Goal: Task Accomplishment & Management: Complete application form

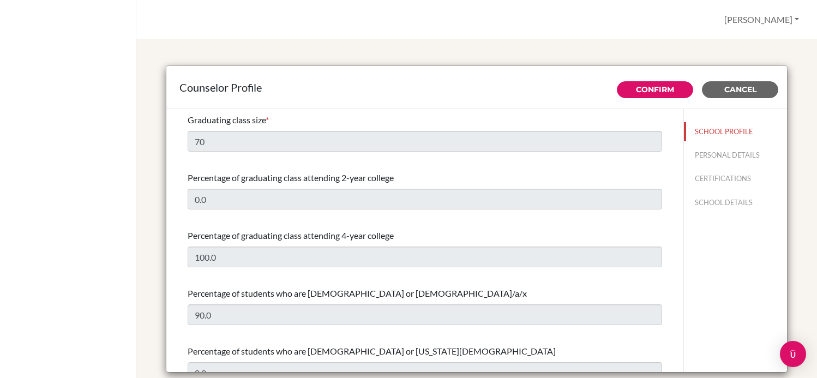
select select "0"
click at [728, 154] on button "PERSONAL DETAILS" at bounding box center [735, 155] width 103 height 19
type input "[PERSON_NAME]"
type input "Rush"
type input "Counselor"
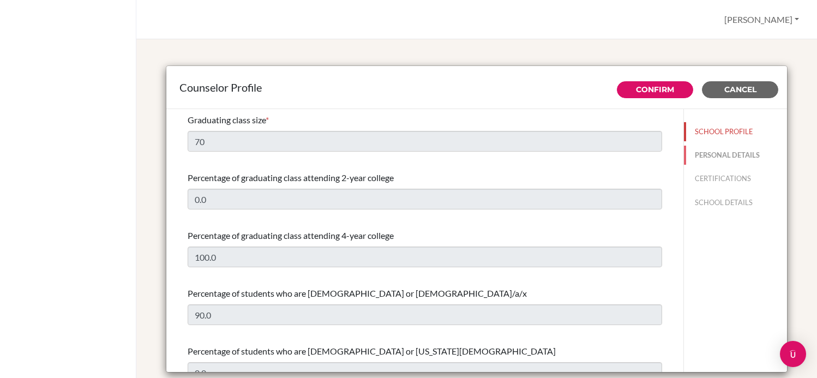
type input "55.113-612-6055"
type input "[PERSON_NAME][EMAIL_ADDRESS][DOMAIN_NAME]"
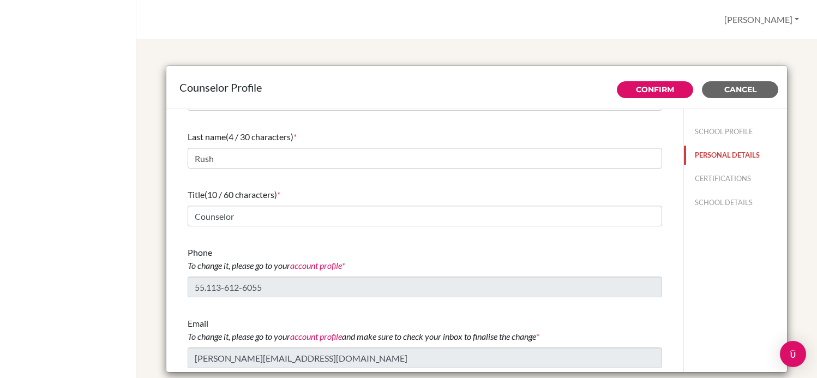
scroll to position [41, 0]
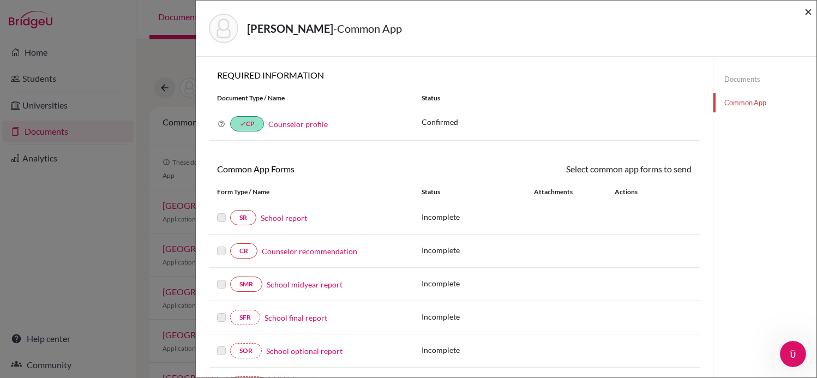
click at [808, 10] on span "×" at bounding box center [808, 11] width 8 height 16
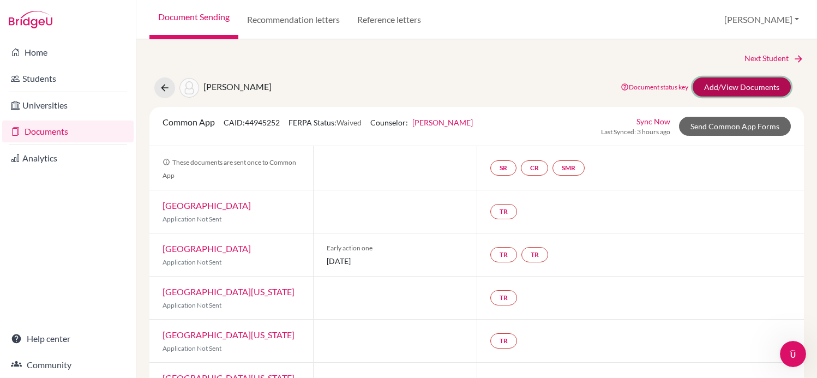
click at [739, 83] on link "Add/View Documents" at bounding box center [741, 86] width 98 height 19
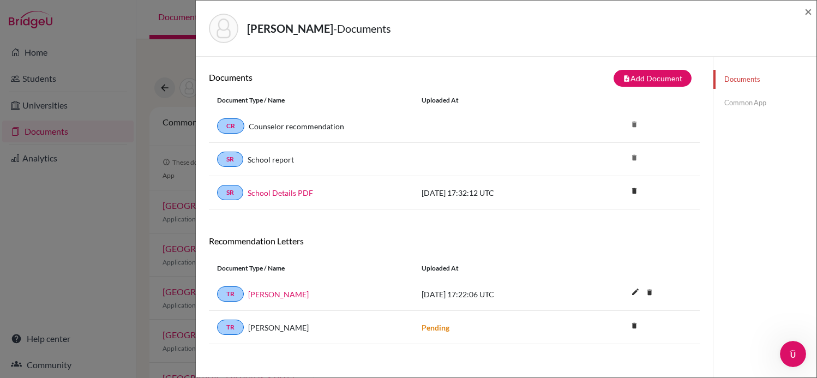
scroll to position [57, 0]
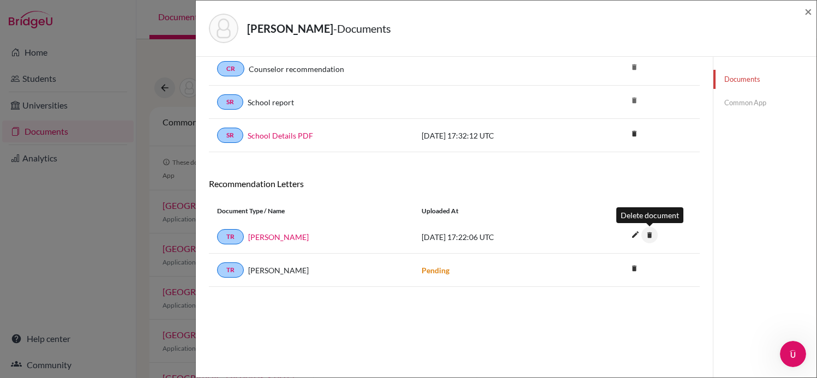
click at [647, 238] on icon "delete" at bounding box center [649, 235] width 16 height 16
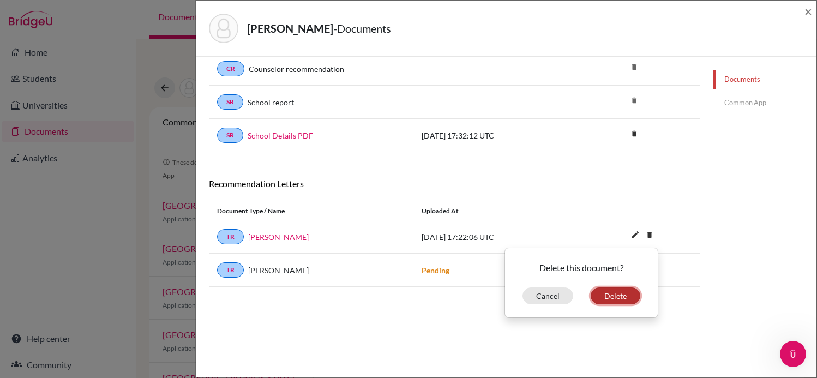
click at [620, 295] on button "Delete" at bounding box center [615, 295] width 50 height 17
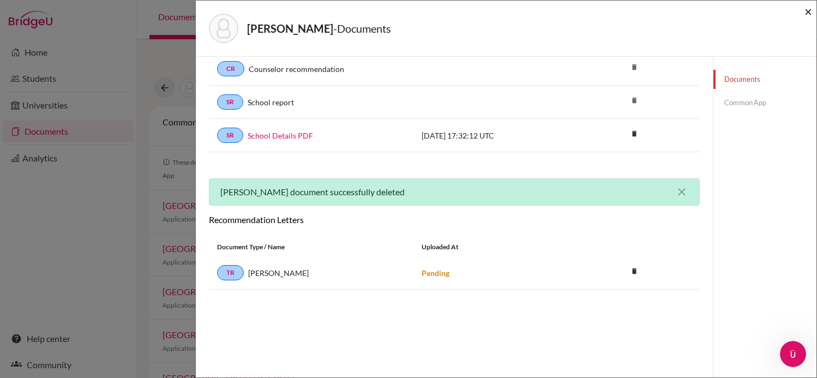
click at [805, 14] on span "×" at bounding box center [808, 11] width 8 height 16
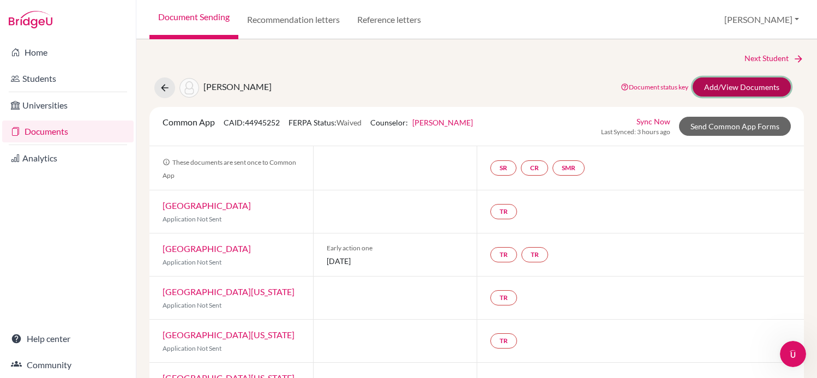
click at [734, 88] on link "Add/View Documents" at bounding box center [741, 86] width 98 height 19
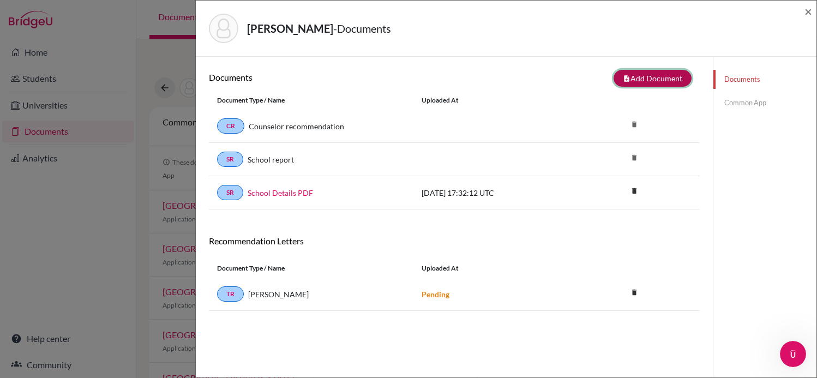
click at [638, 71] on button "note_add Add Document" at bounding box center [652, 78] width 78 height 17
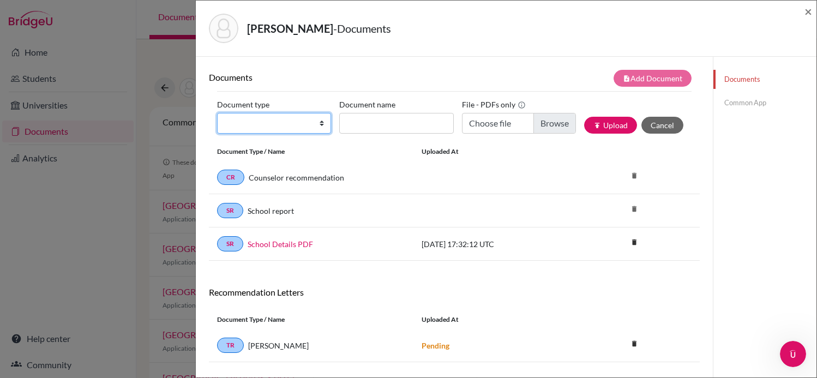
click at [282, 125] on select "Change explanation for Common App reports Counselor recommendation Internationa…" at bounding box center [274, 123] width 114 height 21
click at [809, 15] on span "×" at bounding box center [808, 11] width 8 height 16
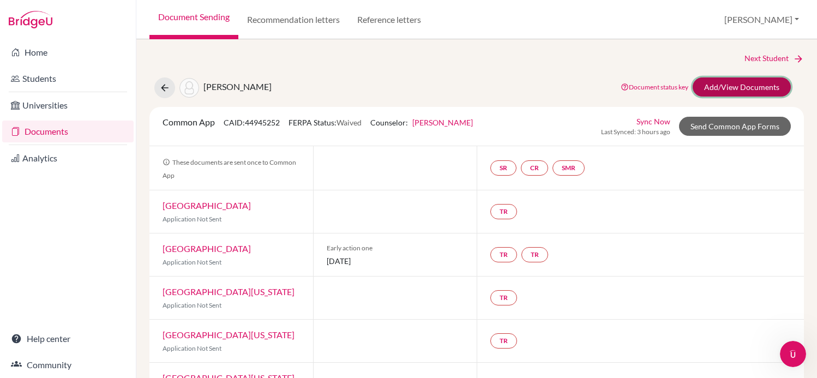
click at [746, 89] on link "Add/View Documents" at bounding box center [741, 86] width 98 height 19
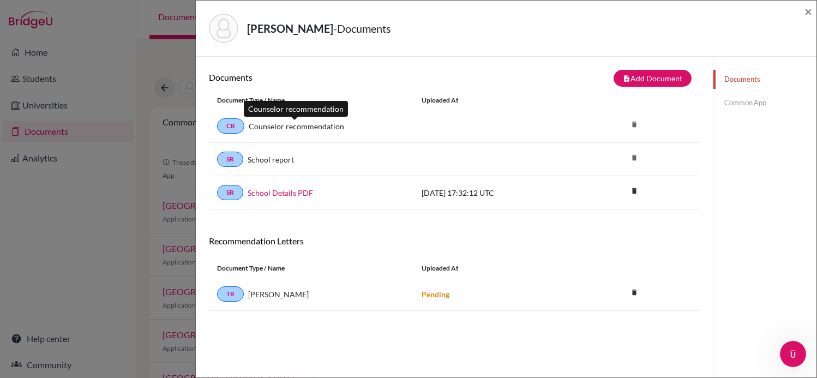
click at [300, 128] on link "Counselor recommendation" at bounding box center [296, 125] width 95 height 11
click at [223, 133] on link "CR" at bounding box center [230, 125] width 27 height 15
click at [226, 129] on link "CR" at bounding box center [230, 125] width 27 height 15
click at [229, 125] on link "CR" at bounding box center [230, 125] width 27 height 15
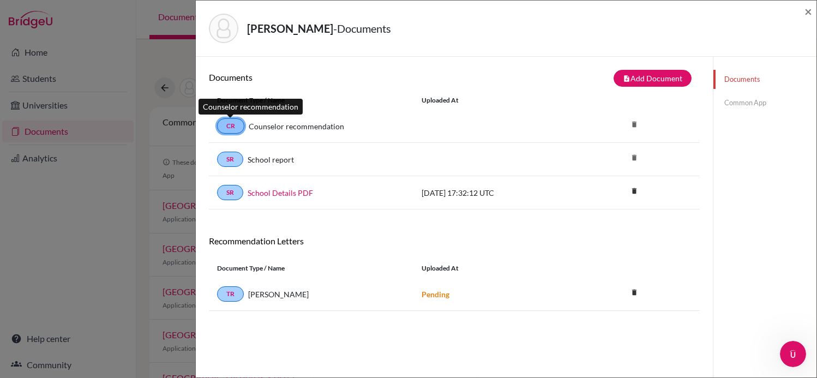
click at [229, 125] on link "CR" at bounding box center [230, 125] width 27 height 15
click at [646, 68] on div "Documents note_add Add Document Document type Change explanation for Common App…" at bounding box center [454, 246] width 517 height 378
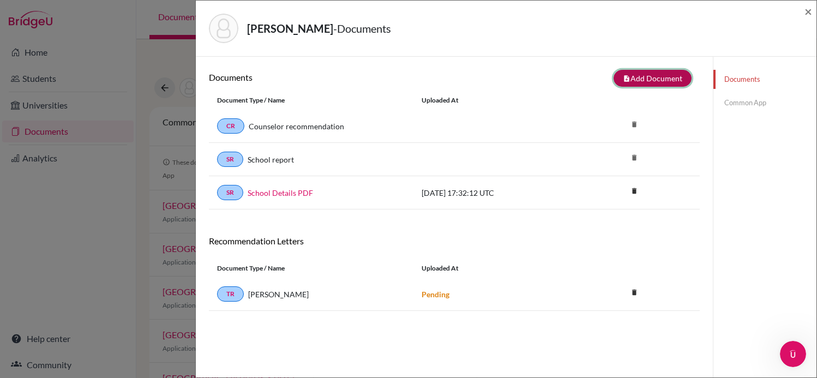
click at [638, 82] on button "note_add Add Document" at bounding box center [652, 78] width 78 height 17
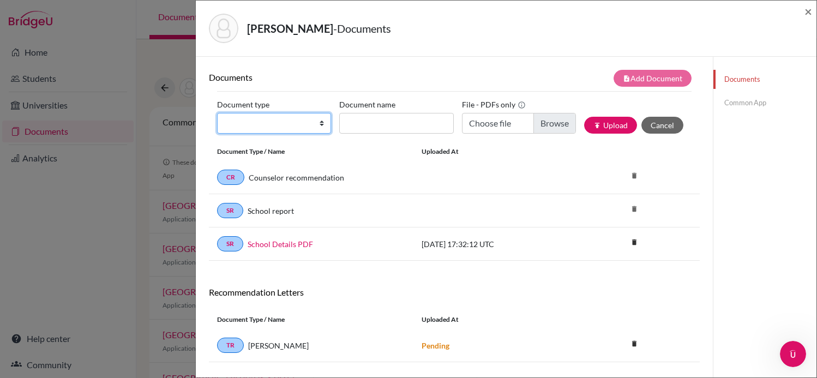
click at [309, 117] on select "Change explanation for Common App reports Counselor recommendation Internationa…" at bounding box center [274, 123] width 114 height 21
select select "4"
click at [217, 113] on select "Change explanation for Common App reports Counselor recommendation Internationa…" at bounding box center [274, 123] width 114 height 21
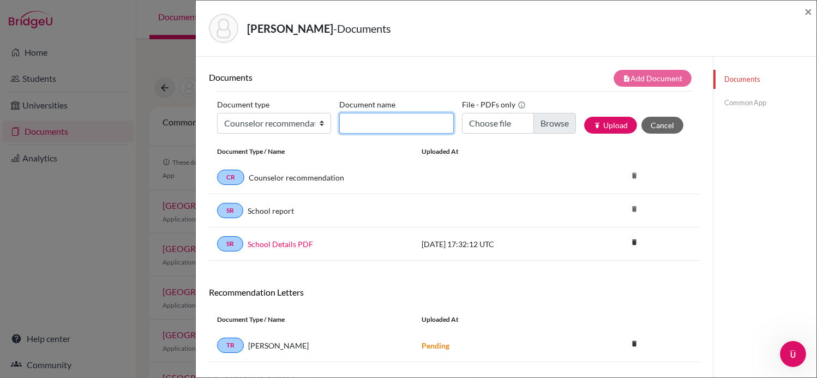
click at [409, 113] on input "Document name" at bounding box center [396, 123] width 114 height 21
type input "E"
type input "R"
type input "Counselor Recommendation Letter - Michel Kriger"
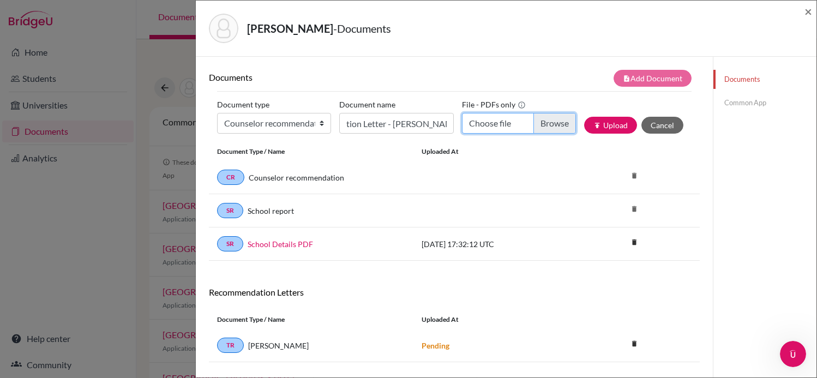
scroll to position [0, 0]
click at [554, 129] on input "Choose file" at bounding box center [519, 123] width 114 height 21
click at [546, 124] on input "Choose file" at bounding box center [519, 123] width 114 height 21
type input "C:\fakepath\Counselor Recommendation Letter for Michel Kriger.pdf"
click at [618, 125] on button "publish Upload" at bounding box center [610, 125] width 53 height 17
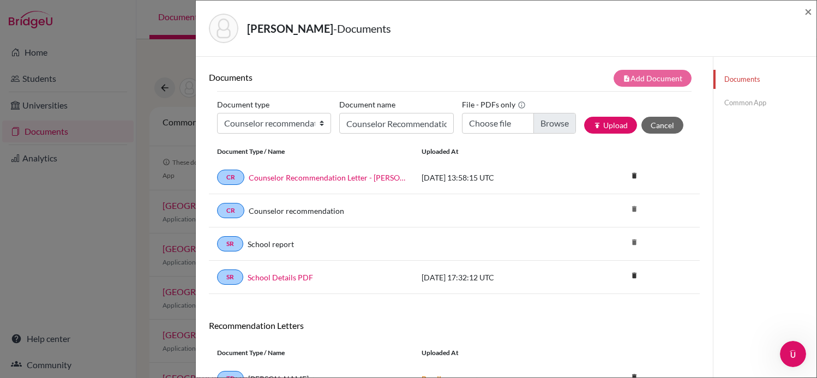
click at [514, 46] on div "Kriger, Michel - Documents ×" at bounding box center [506, 28] width 612 height 47
click at [222, 177] on link "CR" at bounding box center [230, 177] width 27 height 15
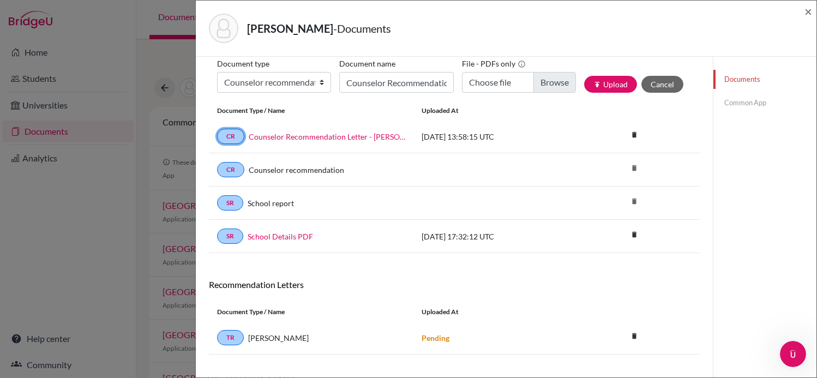
scroll to position [57, 0]
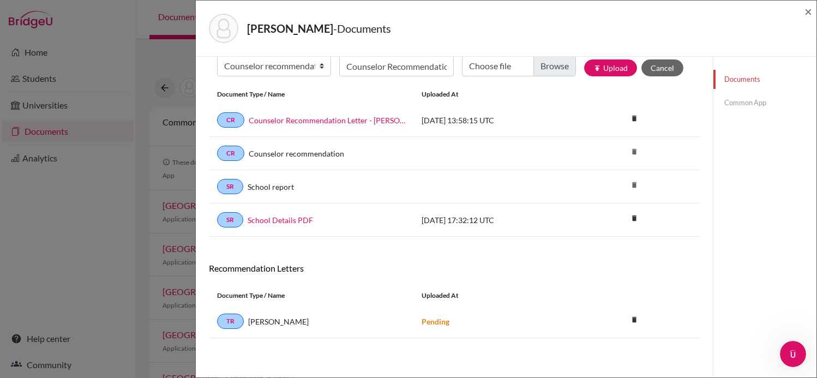
click at [168, 255] on div "Kriger, Michel - Documents × Documents note_add Add Document Document type Chan…" at bounding box center [408, 189] width 817 height 378
click at [806, 11] on span "×" at bounding box center [808, 11] width 8 height 16
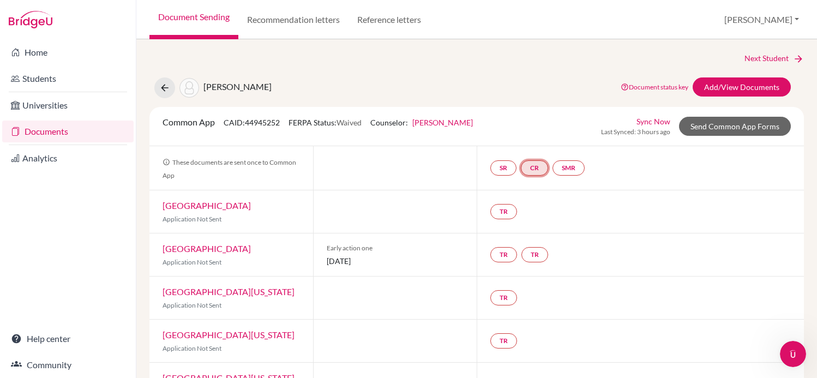
click at [545, 166] on link "CR" at bounding box center [534, 167] width 27 height 15
click at [539, 143] on small "Incomplete" at bounding box center [535, 146] width 105 height 10
click at [539, 132] on link "Counselor recommendation" at bounding box center [535, 134] width 95 height 9
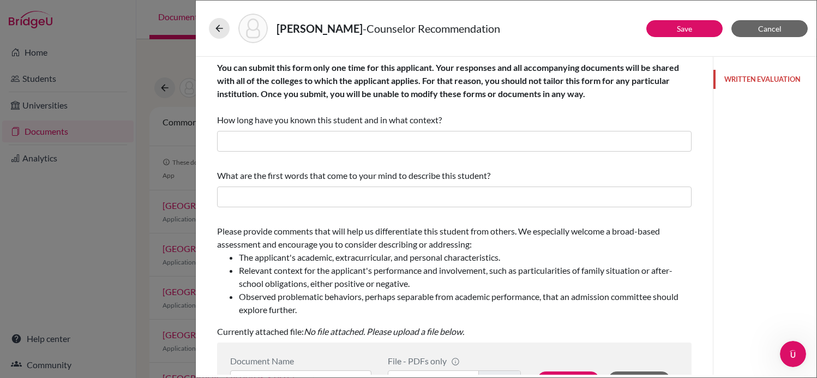
click at [755, 83] on button "WRITTEN EVALUATION" at bounding box center [764, 79] width 103 height 19
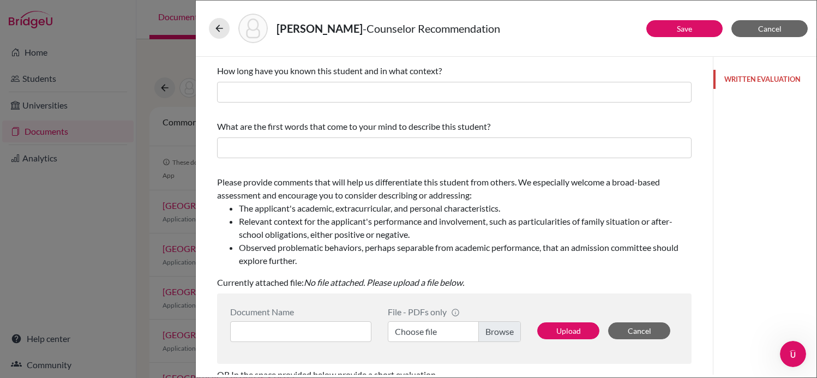
scroll to position [48, 0]
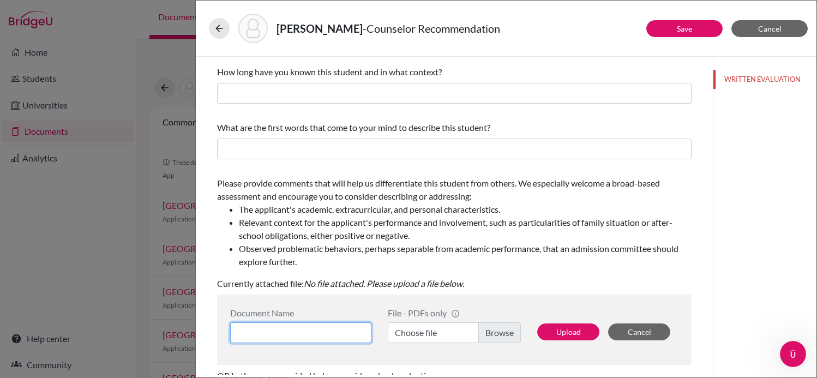
click at [318, 328] on input at bounding box center [300, 332] width 141 height 21
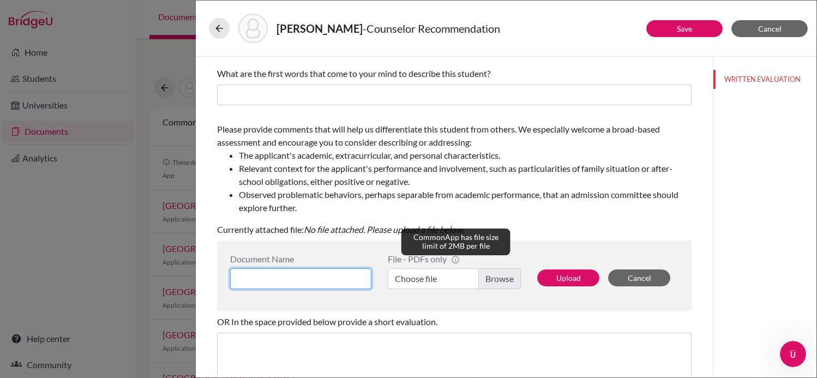
scroll to position [126, 0]
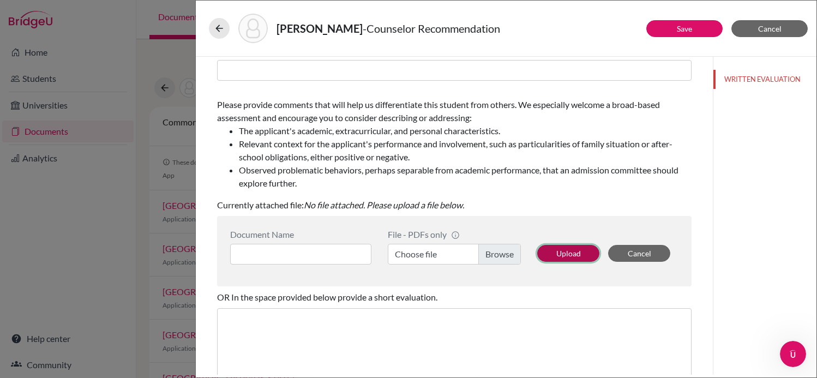
click at [575, 251] on button "Upload" at bounding box center [568, 253] width 62 height 17
click at [744, 29] on button "Cancel" at bounding box center [769, 28] width 76 height 17
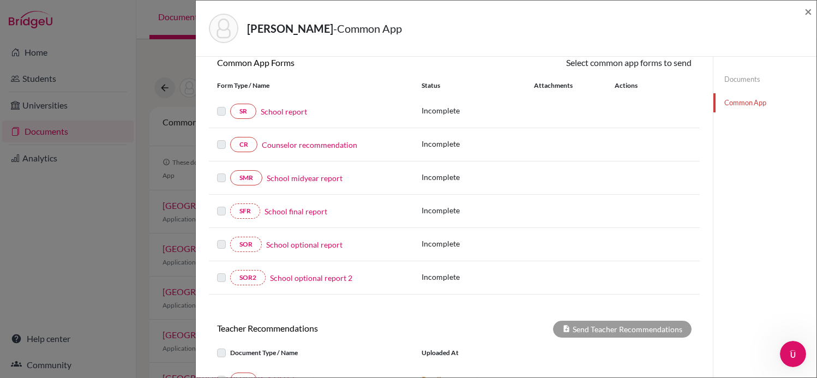
scroll to position [108, 0]
click at [287, 143] on link "Counselor recommendation" at bounding box center [309, 142] width 95 height 11
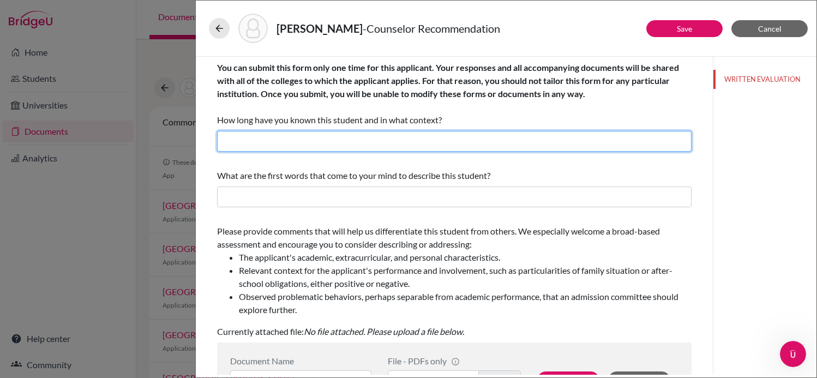
click at [427, 144] on input "text" at bounding box center [454, 141] width 474 height 21
type input "Three years as his counselor"
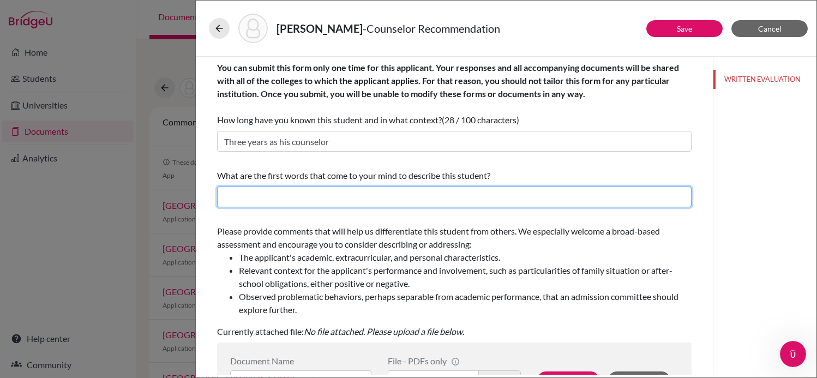
click at [340, 196] on input "text" at bounding box center [454, 196] width 474 height 21
click at [275, 195] on input "Methodical. Ambitious," at bounding box center [454, 196] width 474 height 21
click at [364, 199] on input "Methodical, ambitious," at bounding box center [454, 196] width 474 height 21
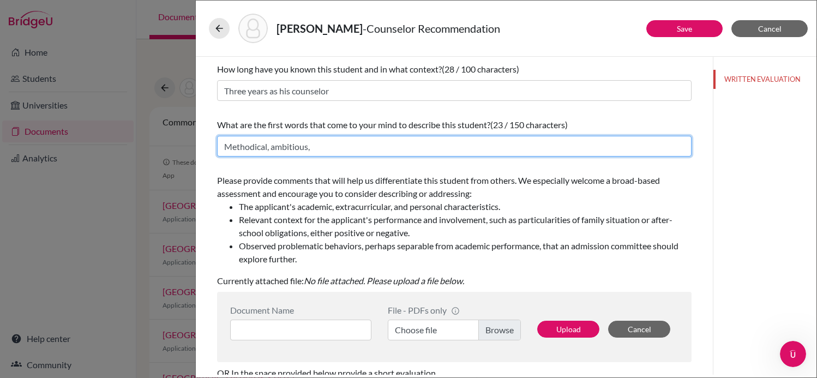
scroll to position [108, 0]
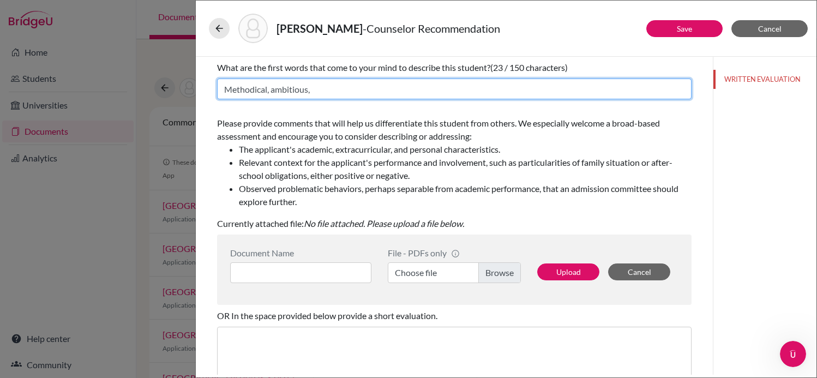
type input "Methodical, ambitious,"
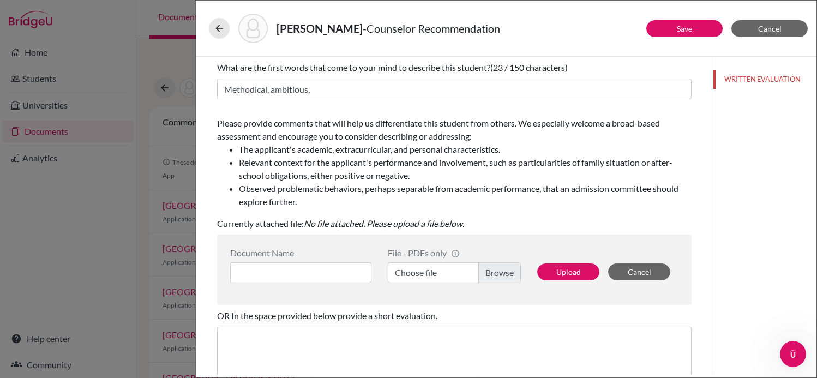
click at [498, 283] on div "File - PDFs only info CommonApp has file size limit of 2MB per file Choose file" at bounding box center [453, 270] width 149 height 44
click at [498, 278] on label "Choose file" at bounding box center [454, 272] width 133 height 21
click at [498, 278] on input "Choose file" at bounding box center [454, 272] width 133 height 21
click at [580, 271] on button "Upload" at bounding box center [568, 271] width 62 height 17
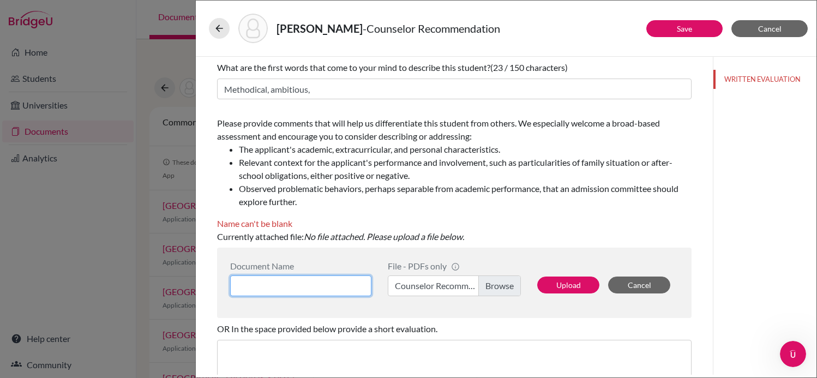
click at [333, 285] on input at bounding box center [300, 285] width 141 height 21
type input "Counselor Recommendation Letter - Michel Kriger"
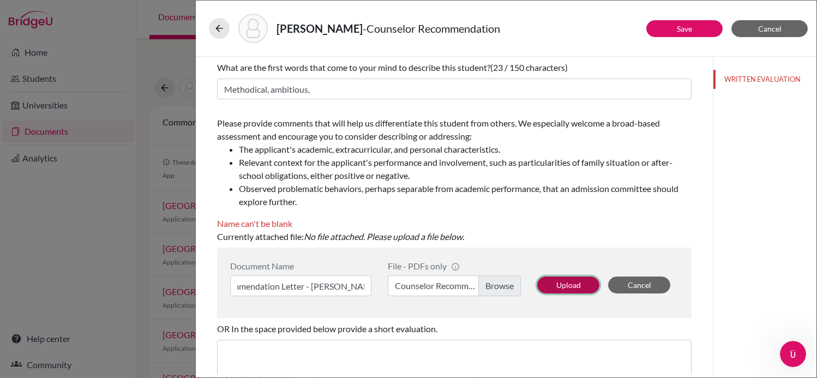
scroll to position [0, 0]
click at [557, 283] on button "Upload" at bounding box center [568, 284] width 62 height 17
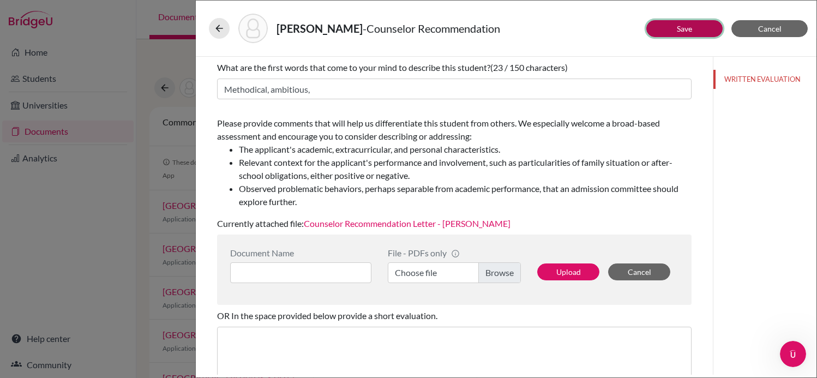
click at [668, 28] on button "Save" at bounding box center [684, 28] width 76 height 17
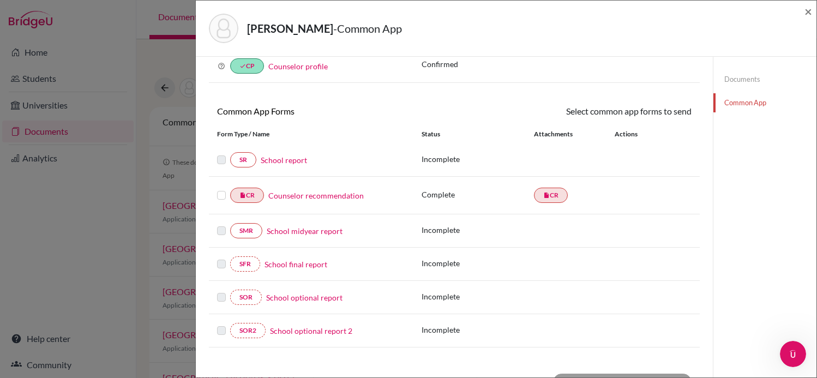
scroll to position [55, 0]
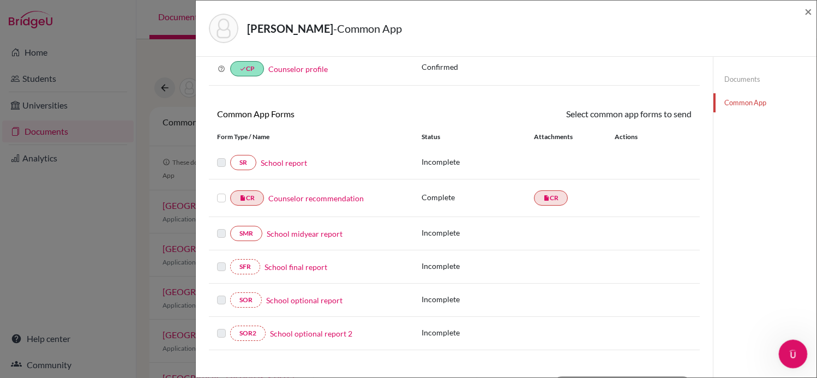
click at [792, 348] on icon "Open Intercom Messenger" at bounding box center [791, 352] width 18 height 18
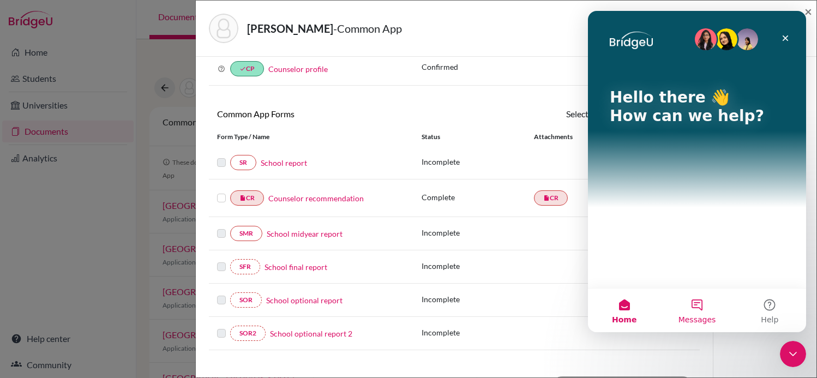
click at [702, 321] on span "Messages" at bounding box center [697, 320] width 38 height 8
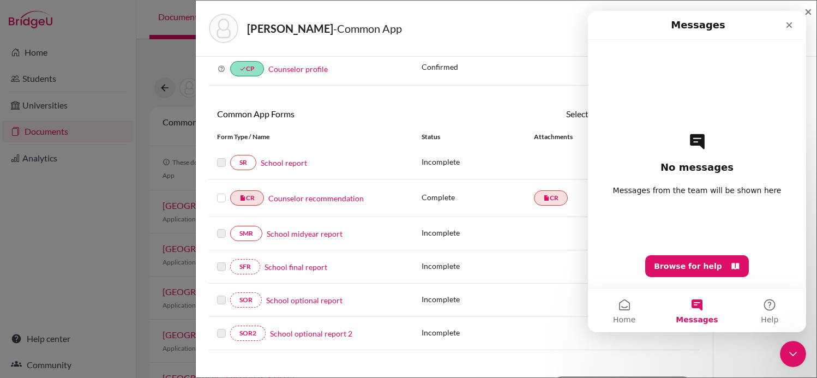
click at [725, 245] on div "No messages Messages from the team will be shown here Browse for help" at bounding box center [697, 164] width 180 height 248
click at [787, 21] on icon "Close" at bounding box center [789, 25] width 9 height 9
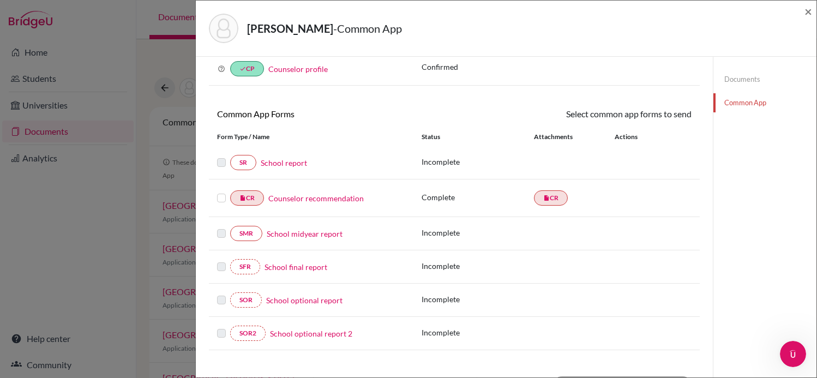
click at [104, 262] on div "Kriger, Michel - Common App × × REQUIRED INFORMATION Document Type / Name Statu…" at bounding box center [408, 189] width 817 height 378
click at [49, 357] on div "Kriger, Michel - Common App × × REQUIRED INFORMATION Document Type / Name Statu…" at bounding box center [408, 189] width 817 height 378
click at [96, 321] on div "Kriger, Michel - Common App × × REQUIRED INFORMATION Document Type / Name Statu…" at bounding box center [408, 189] width 817 height 378
click at [58, 340] on div "Kriger, Michel - Common App × × REQUIRED INFORMATION Document Type / Name Statu…" at bounding box center [408, 189] width 817 height 378
click at [741, 74] on link "Documents" at bounding box center [764, 79] width 103 height 19
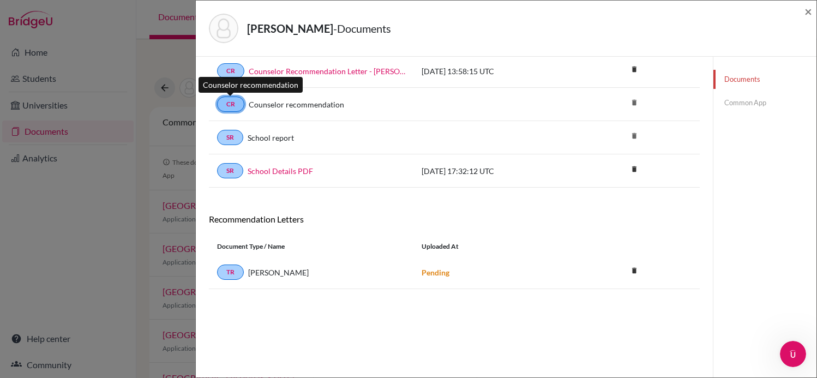
click at [230, 109] on link "CR" at bounding box center [230, 104] width 27 height 15
click at [231, 107] on link "CR" at bounding box center [230, 104] width 27 height 15
click at [800, 15] on div "Kriger, Michel - Documents ×" at bounding box center [506, 28] width 612 height 47
click at [808, 9] on span "×" at bounding box center [808, 11] width 8 height 16
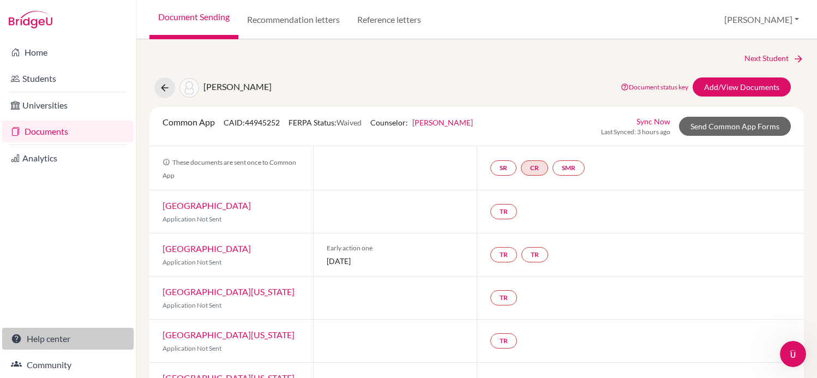
click at [48, 338] on link "Help center" at bounding box center [67, 339] width 131 height 22
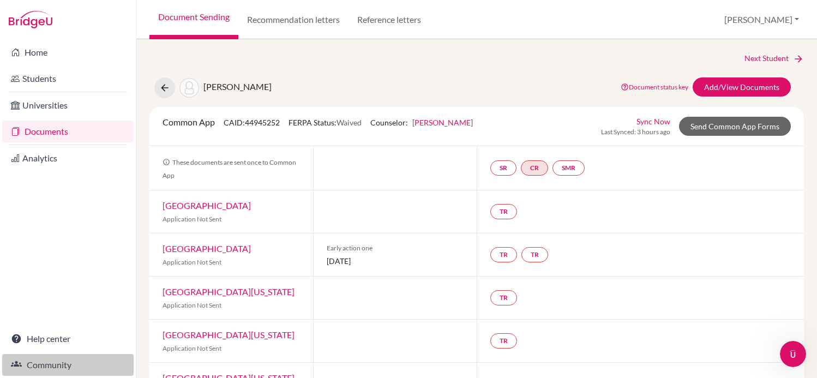
click at [49, 365] on link "Community" at bounding box center [67, 365] width 131 height 22
click at [535, 257] on link "TR" at bounding box center [534, 254] width 27 height 15
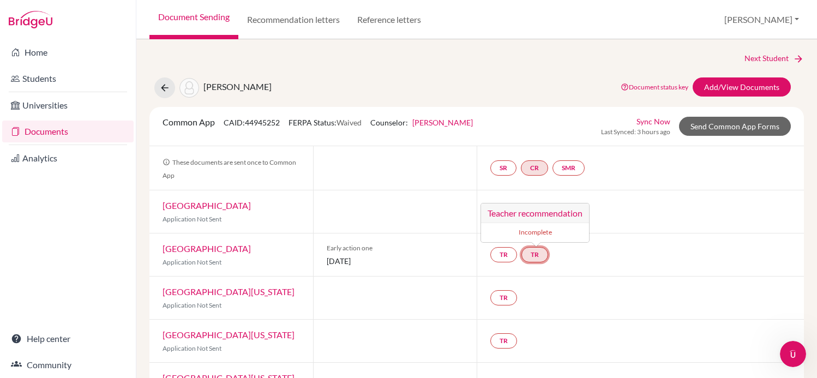
click at [536, 236] on small "Incomplete" at bounding box center [534, 232] width 95 height 10
click at [536, 212] on h3 "Teacher recommendation" at bounding box center [535, 213] width 108 height 20
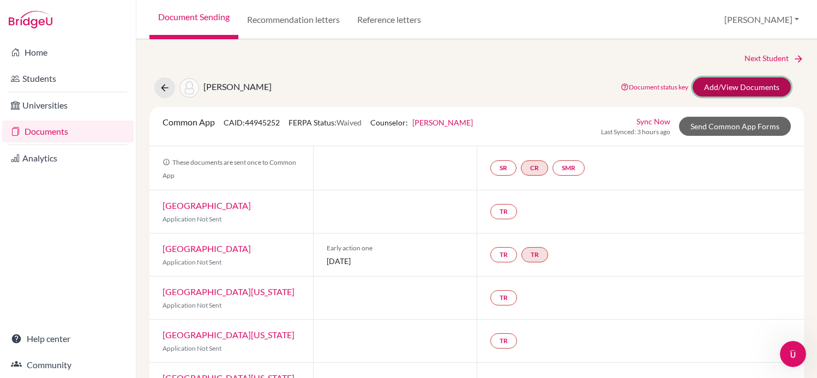
click at [726, 85] on link "Add/View Documents" at bounding box center [741, 86] width 98 height 19
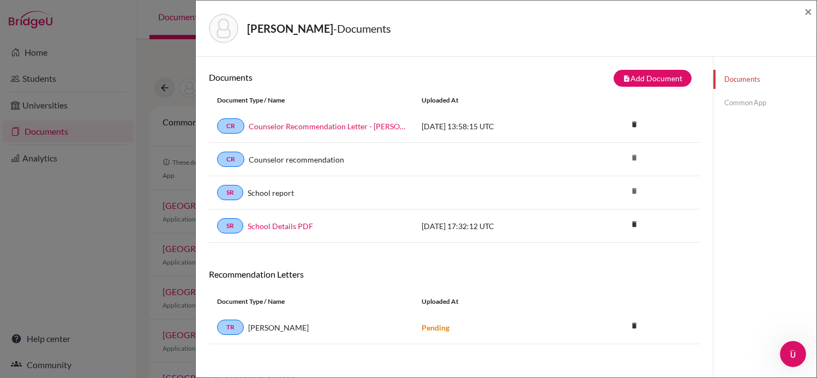
click at [640, 94] on div "Document Type / Name Uploaded at" at bounding box center [454, 100] width 491 height 19
click at [654, 71] on button "note_add Add Document" at bounding box center [652, 78] width 78 height 17
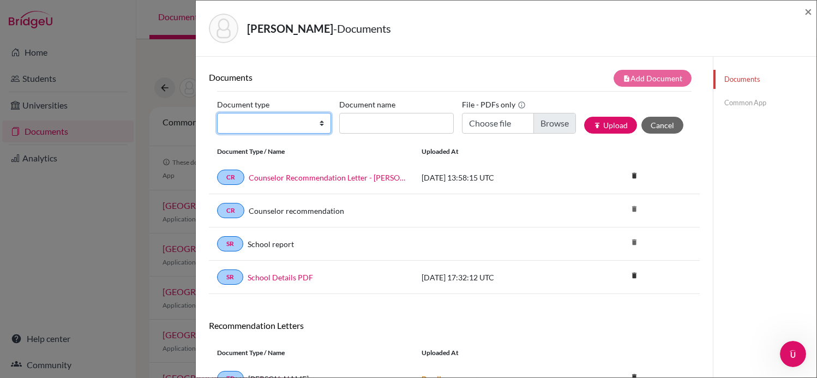
click at [255, 122] on select "Change explanation for Common App reports Counselor recommendation Internationa…" at bounding box center [274, 123] width 114 height 21
select select "5"
click at [217, 113] on select "Change explanation for Common App reports Counselor recommendation Internationa…" at bounding box center [274, 123] width 114 height 21
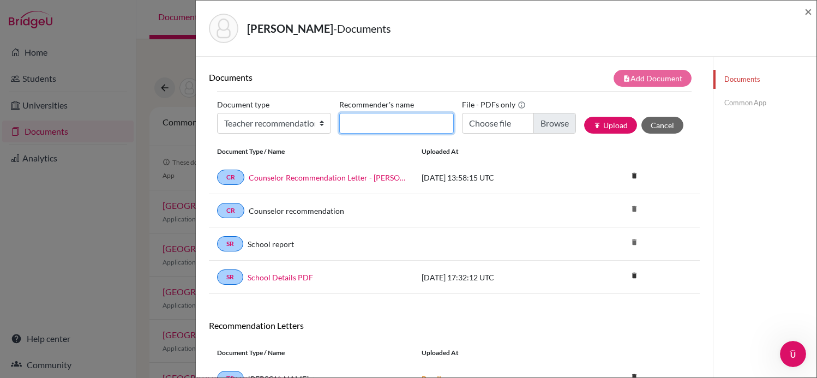
click at [395, 125] on input "Recommender's name" at bounding box center [396, 123] width 114 height 21
type input "[PERSON_NAME] rec letter temp"
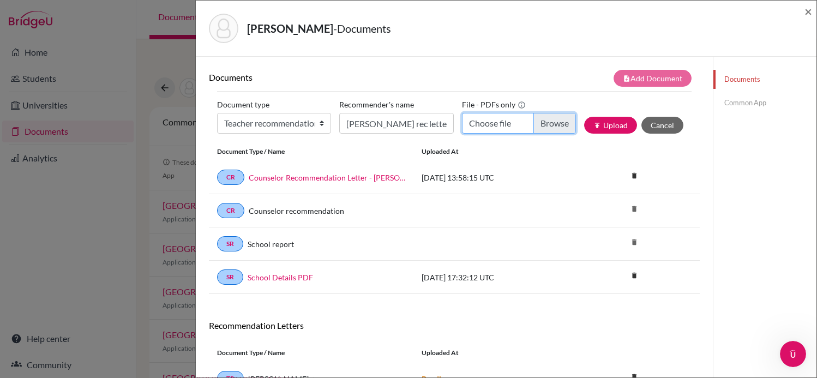
click at [572, 121] on input "Choose file" at bounding box center [519, 123] width 114 height 21
type input "C:\fakepath\Recommendation Letter for Michel Kriger (1).pdf"
click at [608, 119] on button "publish Upload" at bounding box center [610, 125] width 53 height 17
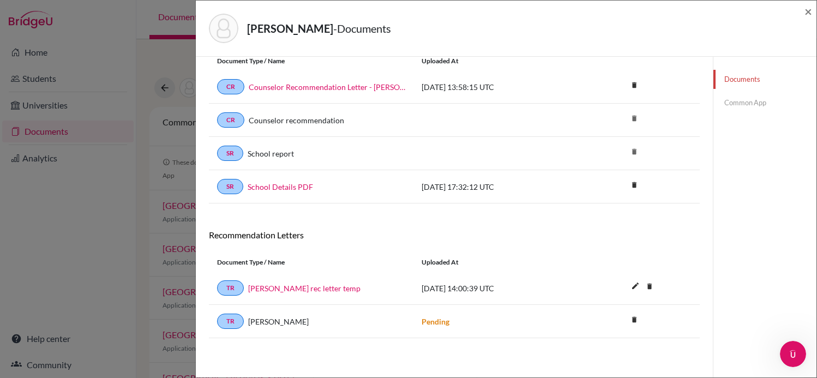
click at [114, 248] on div "Kriger, Michel - Documents × Documents note_add Add Document Document type Chan…" at bounding box center [408, 189] width 817 height 378
click at [154, 227] on div "Kriger, Michel - Documents × Documents note_add Add Document Document type Chan…" at bounding box center [408, 189] width 817 height 378
click at [809, 8] on span "×" at bounding box center [808, 11] width 8 height 16
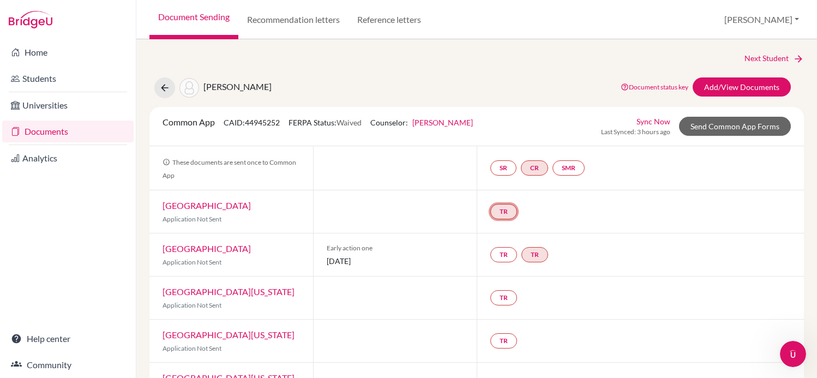
click at [501, 213] on link "TR" at bounding box center [503, 211] width 27 height 15
click at [495, 190] on small "Incomplete" at bounding box center [502, 189] width 95 height 10
click at [510, 160] on h3 "Teacher recommendation" at bounding box center [503, 170] width 108 height 20
click at [498, 176] on div "SR CR SMR" at bounding box center [539, 168] width 99 height 20
click at [734, 94] on link "Add/View Documents" at bounding box center [741, 86] width 98 height 19
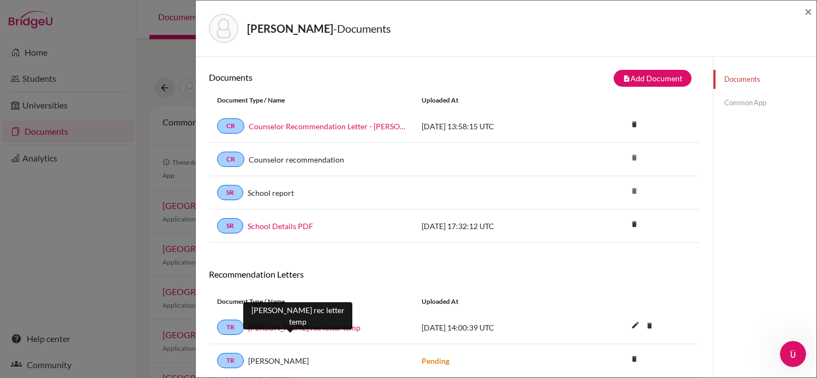
click at [291, 329] on link "[PERSON_NAME] rec letter temp" at bounding box center [304, 327] width 112 height 11
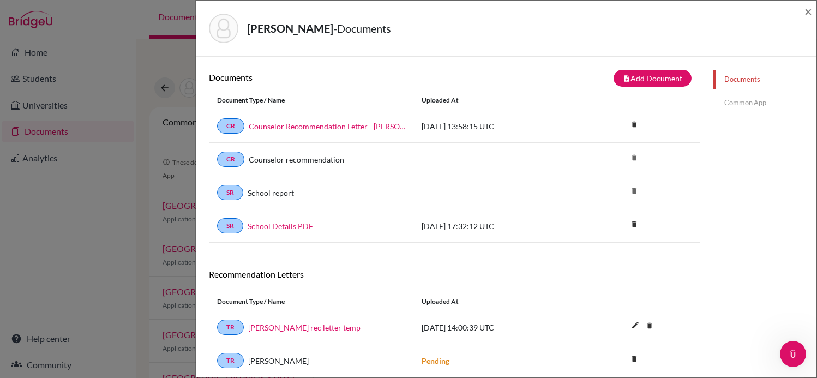
click at [94, 220] on div "Kriger, Michel - Documents × Documents note_add Add Document Document type Chan…" at bounding box center [408, 189] width 817 height 378
click at [806, 7] on span "×" at bounding box center [808, 11] width 8 height 16
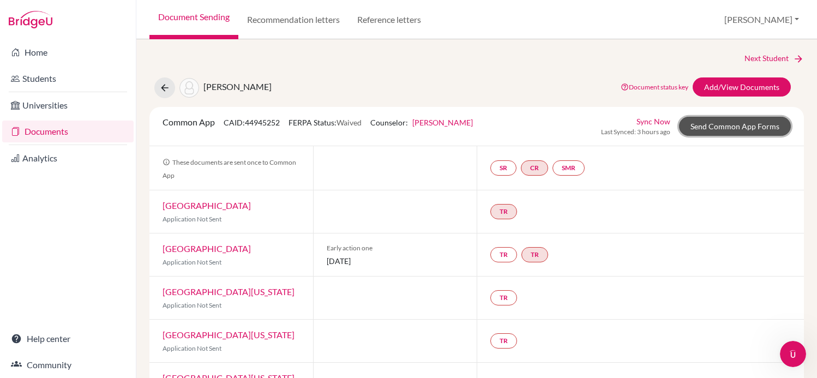
click at [725, 126] on link "Send Common App Forms" at bounding box center [735, 126] width 112 height 19
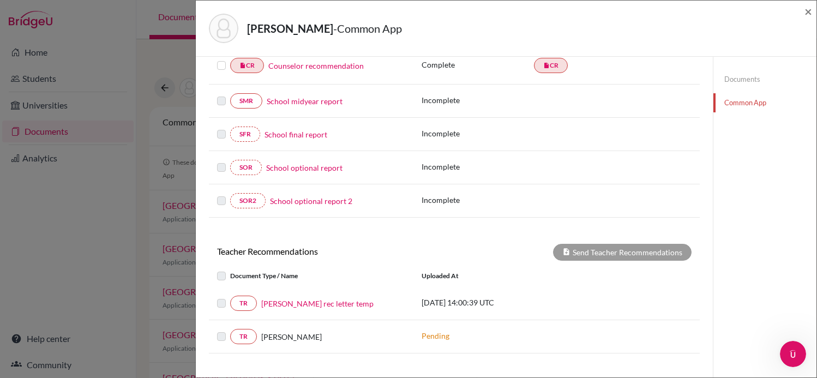
scroll to position [210, 0]
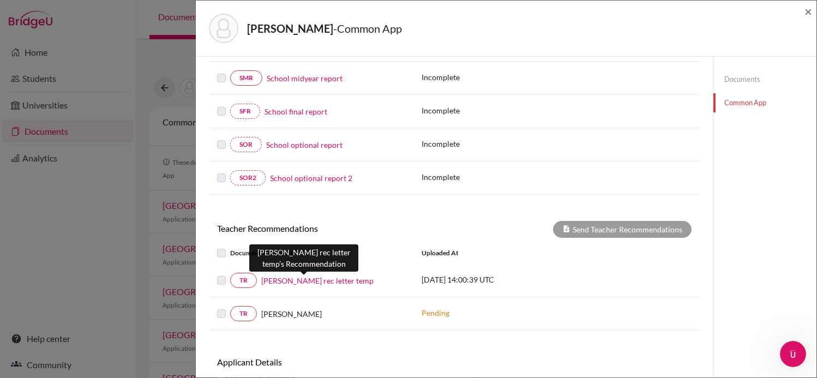
click at [294, 281] on link "[PERSON_NAME] rec letter temp" at bounding box center [317, 280] width 112 height 11
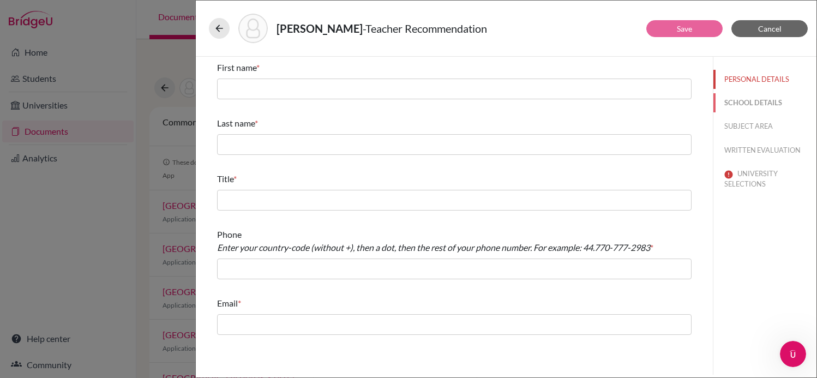
click at [773, 95] on button "SCHOOL DETAILS" at bounding box center [764, 102] width 103 height 19
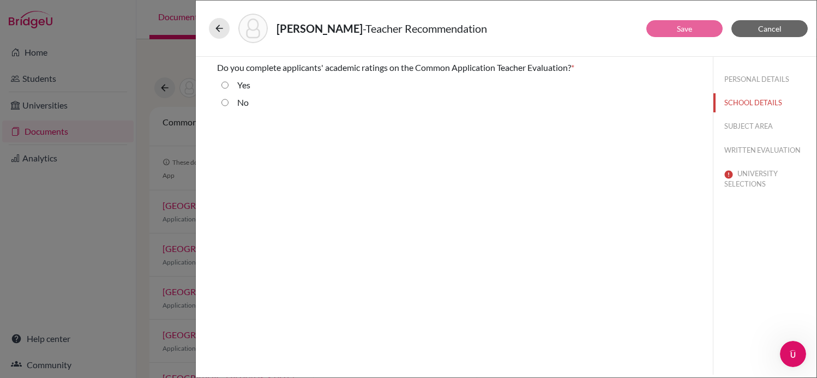
click at [231, 96] on div "No" at bounding box center [239, 87] width 22 height 17
click at [225, 104] on input "No" at bounding box center [224, 102] width 7 height 13
radio input "true"
click at [757, 22] on button "Cancel" at bounding box center [769, 28] width 76 height 17
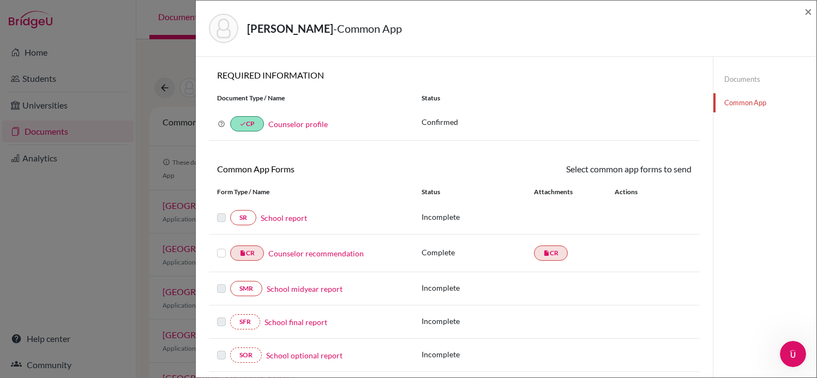
click at [124, 263] on div "Kriger, Michel - Common App × × REQUIRED INFORMATION Document Type / Name Statu…" at bounding box center [408, 189] width 817 height 378
click at [333, 261] on div "insert_drive_file CR Counselor recommendation" at bounding box center [311, 252] width 188 height 15
click at [333, 256] on link "Counselor recommendation" at bounding box center [315, 253] width 95 height 11
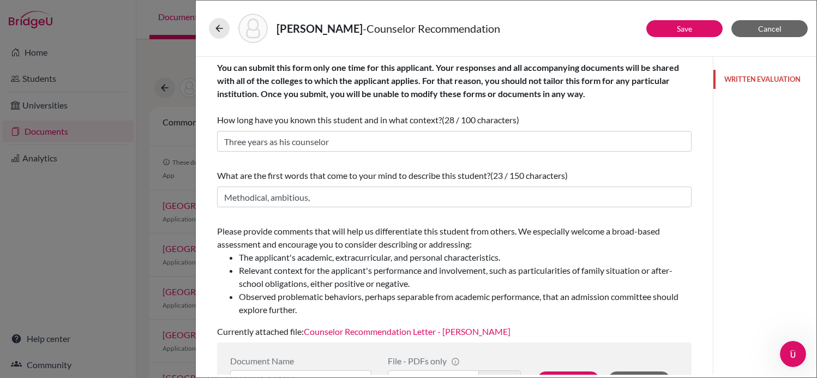
click at [758, 71] on button "WRITTEN EVALUATION" at bounding box center [764, 79] width 103 height 19
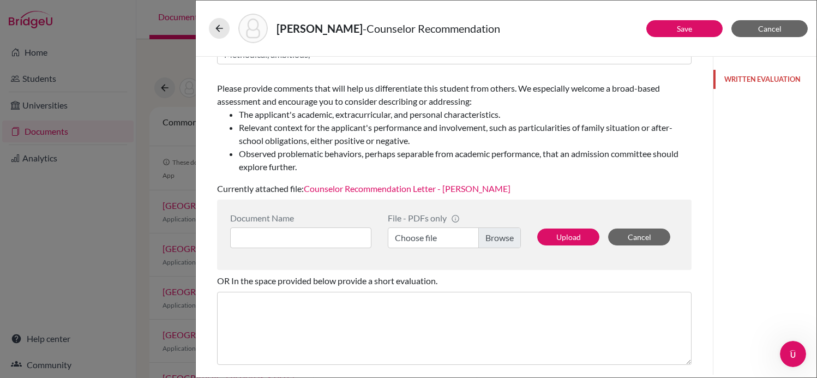
scroll to position [229, 0]
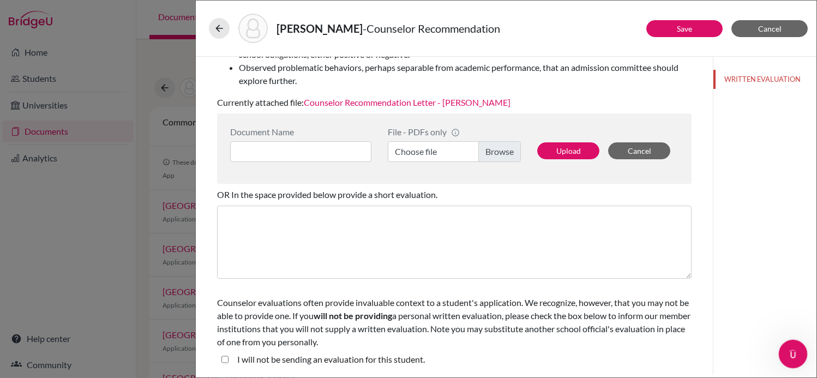
click at [788, 346] on icon "Open Intercom Messenger" at bounding box center [791, 352] width 18 height 18
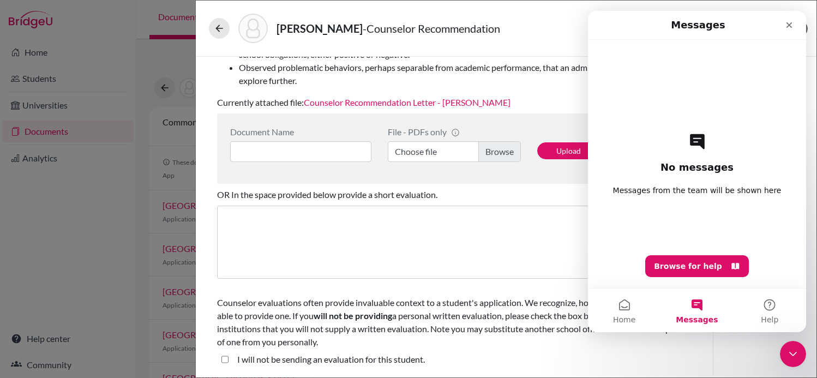
click at [713, 153] on div "No messages Messages from the team will be shown here Browse for help" at bounding box center [697, 164] width 180 height 248
click at [623, 308] on button "Home" at bounding box center [624, 310] width 73 height 44
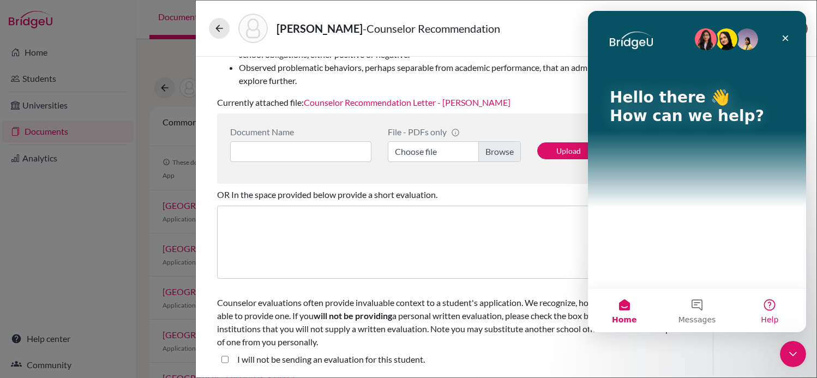
click at [770, 303] on button "Help" at bounding box center [769, 310] width 73 height 44
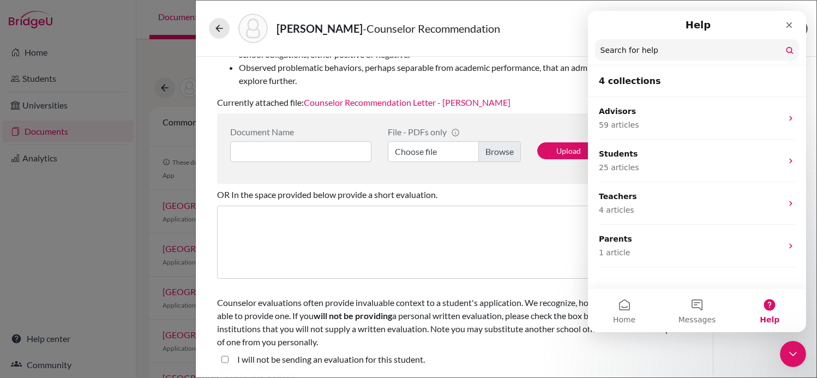
click at [767, 280] on div "4 collections Advisors 59 articles Students 25 articles Teachers 4 articles Par…" at bounding box center [697, 177] width 218 height 222
click at [785, 19] on div "Close" at bounding box center [789, 25] width 20 height 20
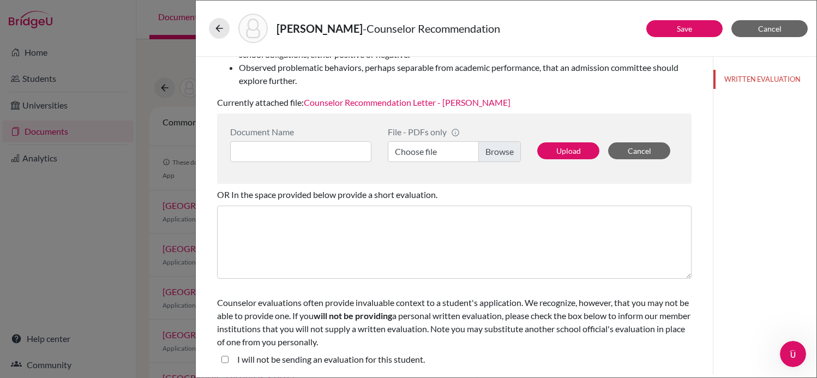
click at [124, 237] on div "Kriger, Michel - Counselor Recommendation Save Cancel You can submit this form …" at bounding box center [408, 189] width 817 height 378
click at [756, 34] on button "Cancel" at bounding box center [769, 28] width 76 height 17
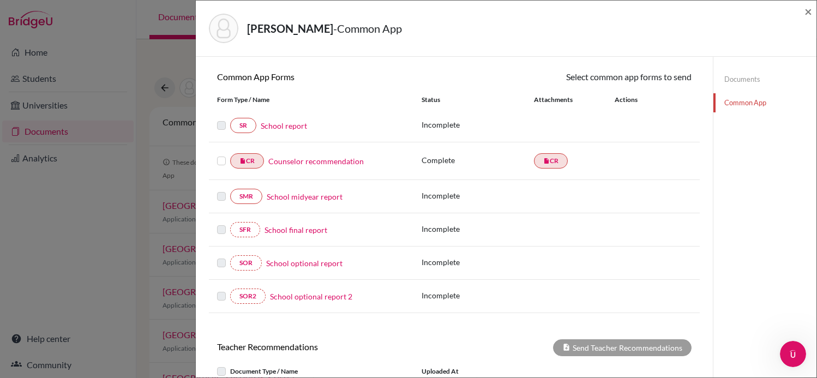
scroll to position [97, 0]
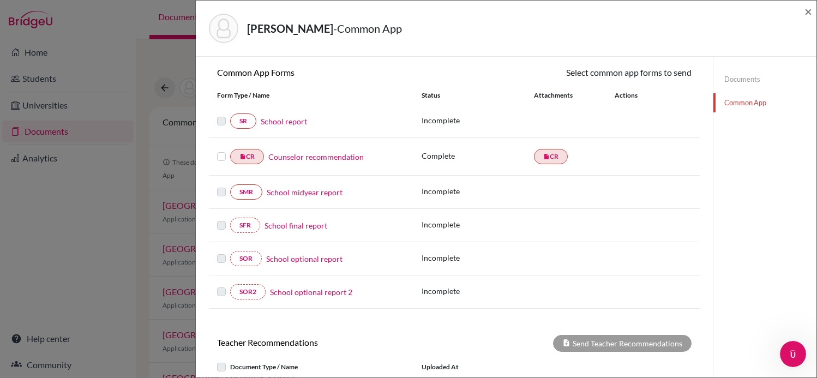
click at [322, 153] on link "Counselor recommendation" at bounding box center [315, 156] width 95 height 11
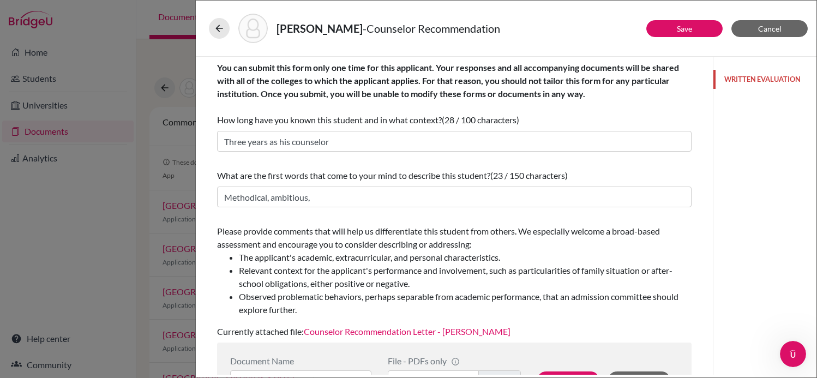
click at [750, 85] on button "WRITTEN EVALUATION" at bounding box center [764, 79] width 103 height 19
click at [756, 80] on button "WRITTEN EVALUATION" at bounding box center [764, 79] width 103 height 19
click at [154, 101] on div "Kriger, Michel - Counselor Recommendation Save Cancel You can submit this form …" at bounding box center [408, 189] width 817 height 378
click at [225, 7] on div "Kriger, Michel - Counselor Recommendation" at bounding box center [506, 28] width 612 height 47
click at [225, 16] on div "Kriger, Michel - Counselor Recommendation" at bounding box center [506, 28] width 594 height 29
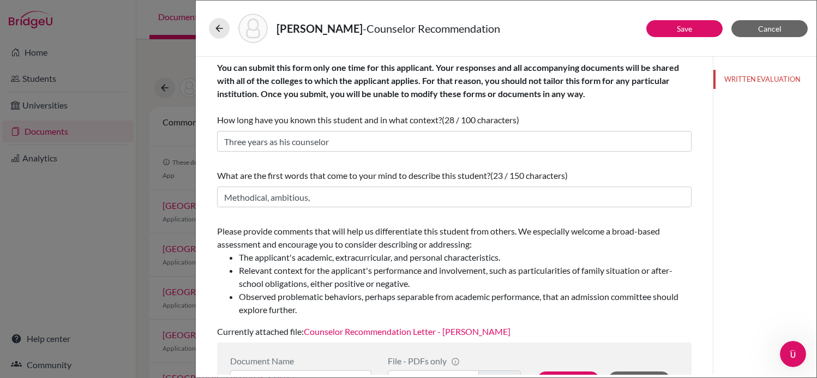
click at [204, 35] on div "Kriger, Michel - Counselor Recommendation" at bounding box center [506, 28] width 612 height 47
click at [219, 30] on icon at bounding box center [219, 28] width 11 height 11
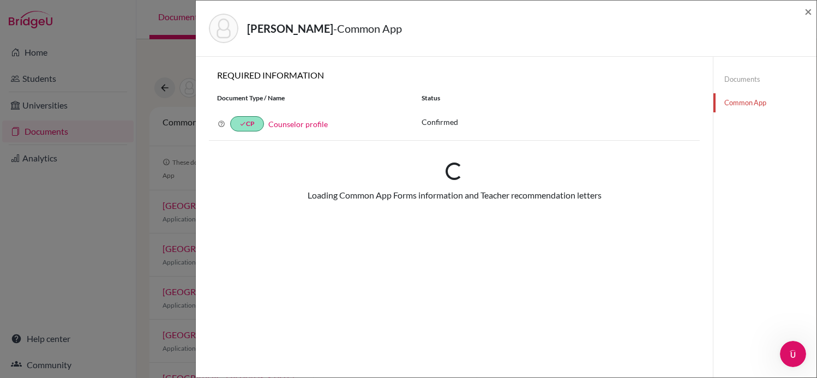
click at [178, 154] on div "Kriger, Michel - Common App × × REQUIRED INFORMATION Document Type / Name Statu…" at bounding box center [408, 189] width 817 height 378
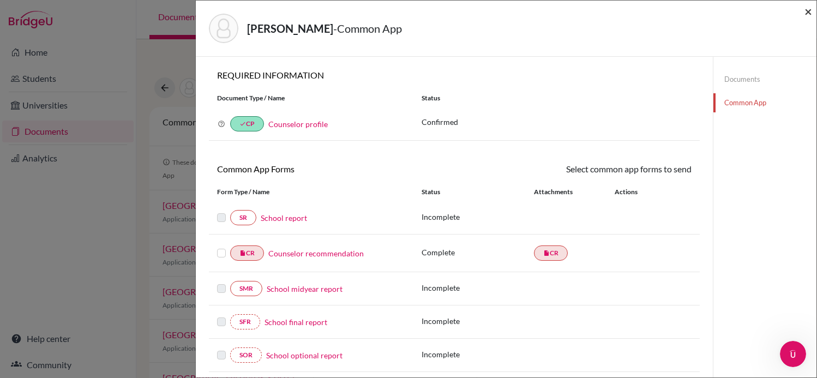
click at [805, 11] on span "×" at bounding box center [808, 11] width 8 height 16
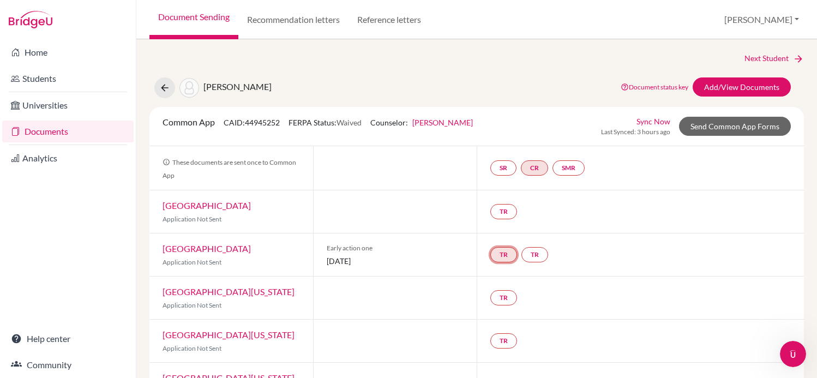
click at [501, 248] on link "TR" at bounding box center [503, 254] width 27 height 15
click at [493, 214] on h3 "Teacher recommendation" at bounding box center [503, 213] width 108 height 20
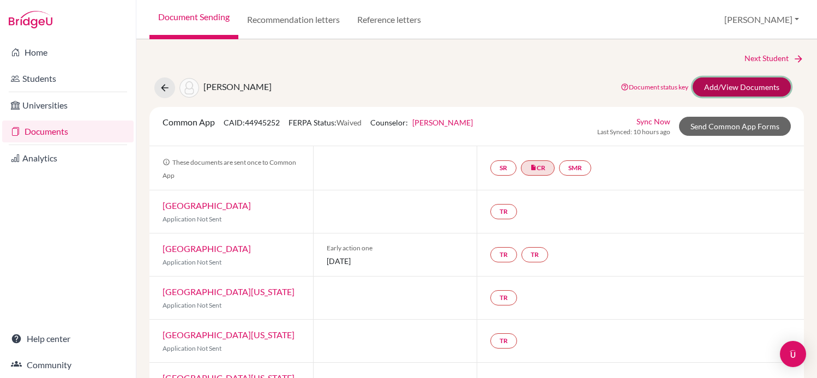
click at [738, 91] on link "Add/View Documents" at bounding box center [741, 86] width 98 height 19
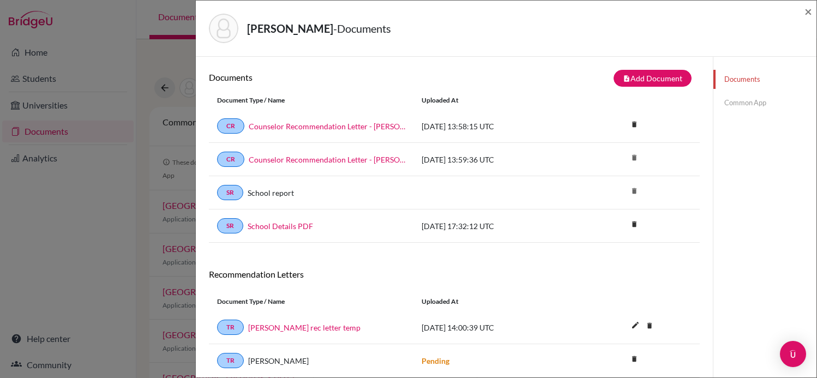
scroll to position [57, 0]
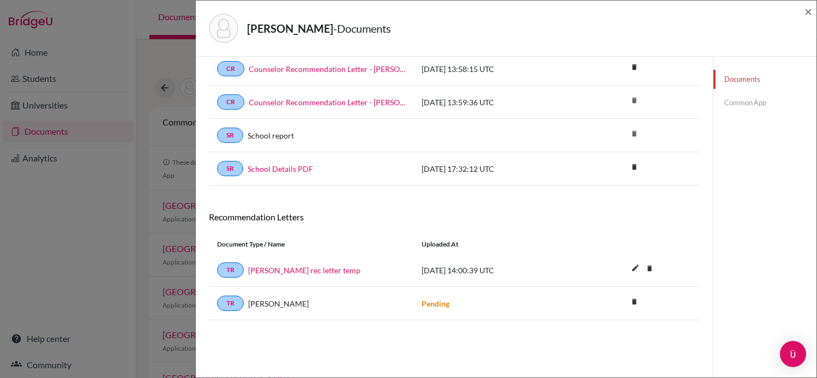
click at [167, 245] on div "Kriger, Michel - Documents × Documents note_add Add Document Document type Chan…" at bounding box center [408, 189] width 817 height 378
click at [805, 8] on span "×" at bounding box center [808, 11] width 8 height 16
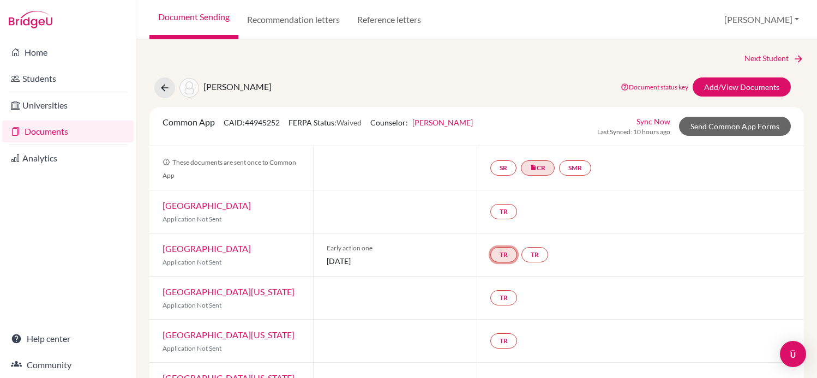
click at [517, 256] on link "TR" at bounding box center [503, 254] width 27 height 15
click at [524, 210] on h3 "Teacher recommendation" at bounding box center [503, 213] width 108 height 20
click at [503, 245] on div at bounding box center [503, 245] width 9 height 4
click at [729, 83] on link "Add/View Documents" at bounding box center [741, 86] width 98 height 19
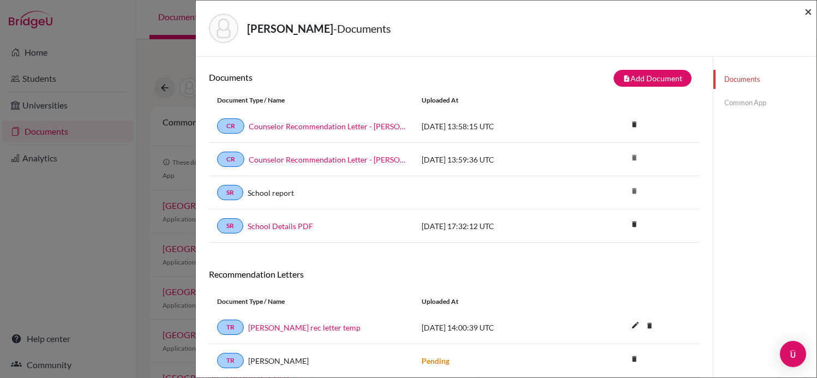
click at [806, 11] on span "×" at bounding box center [808, 11] width 8 height 16
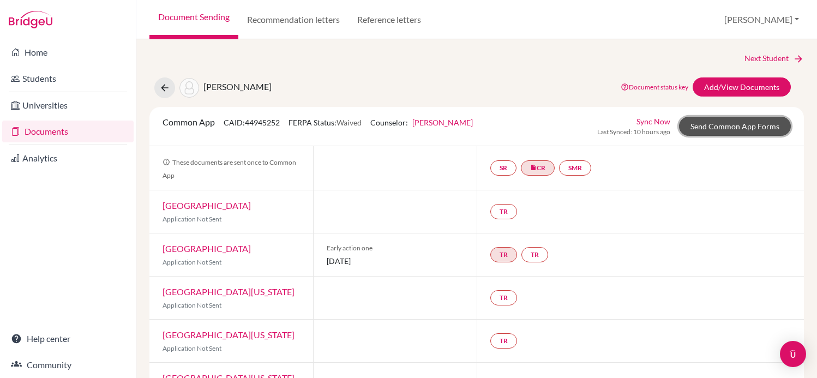
click at [709, 134] on link "Send Common App Forms" at bounding box center [735, 126] width 112 height 19
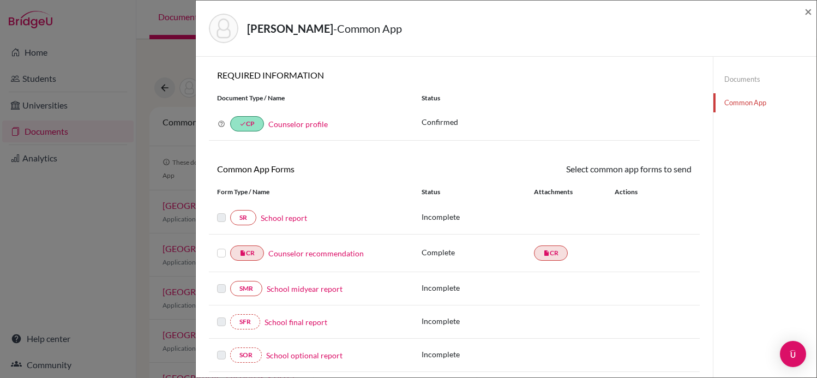
scroll to position [281, 0]
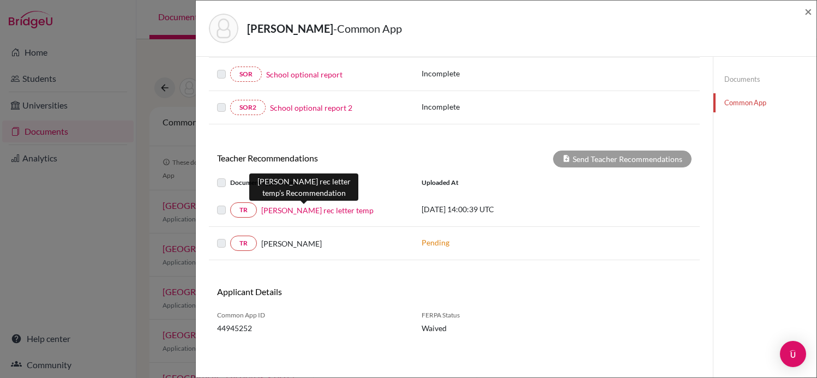
click at [314, 207] on link "[PERSON_NAME] rec letter temp" at bounding box center [317, 209] width 112 height 11
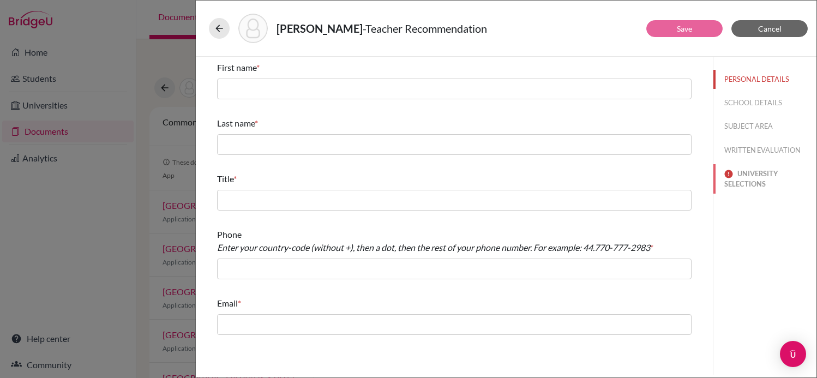
drag, startPoint x: 788, startPoint y: 190, endPoint x: 748, endPoint y: 153, distance: 54.0
click at [748, 153] on div "PERSONAL DETAILS SCHOOL DETAILS SUBJECT AREA WRITTEN EVALUATION UNIVERSITY SELE…" at bounding box center [764, 130] width 103 height 146
click at [751, 110] on button "SCHOOL DETAILS" at bounding box center [764, 102] width 103 height 19
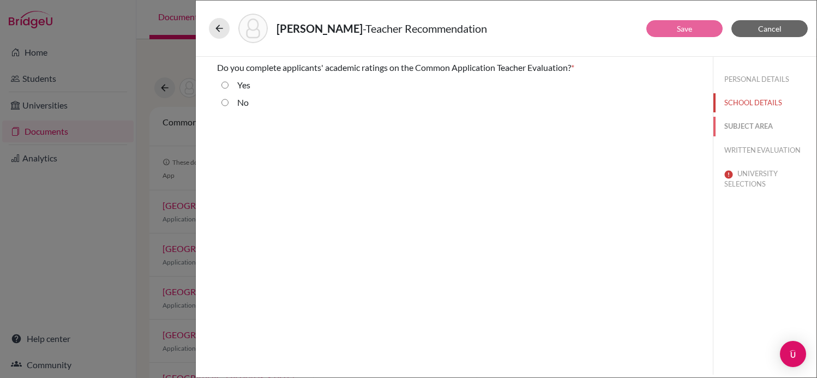
click at [745, 125] on button "SUBJECT AREA" at bounding box center [764, 126] width 103 height 19
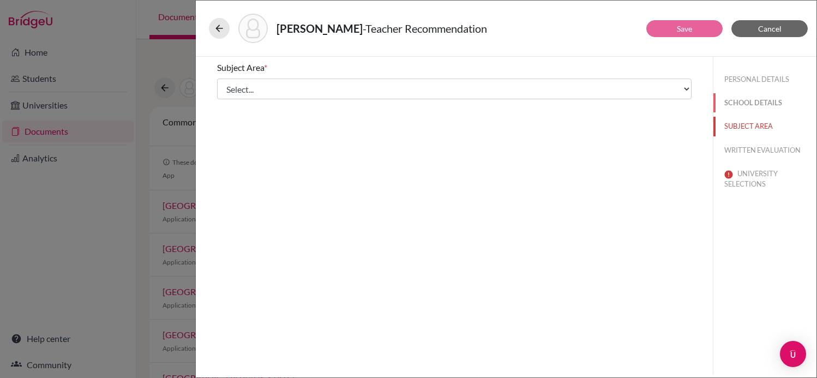
click at [745, 102] on button "SCHOOL DETAILS" at bounding box center [764, 102] width 103 height 19
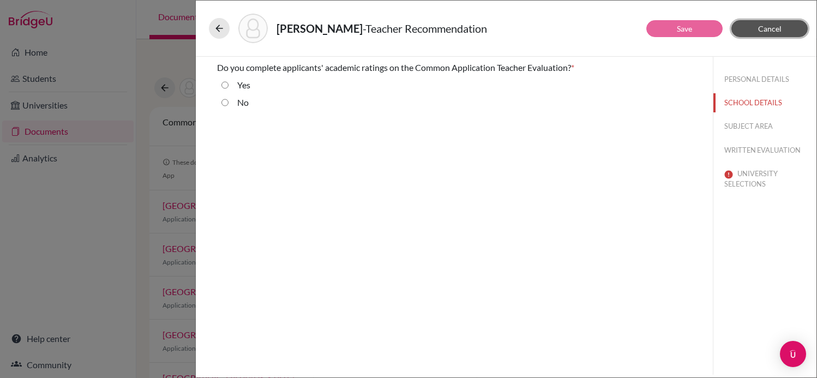
click at [769, 28] on span "Cancel" at bounding box center [769, 28] width 23 height 9
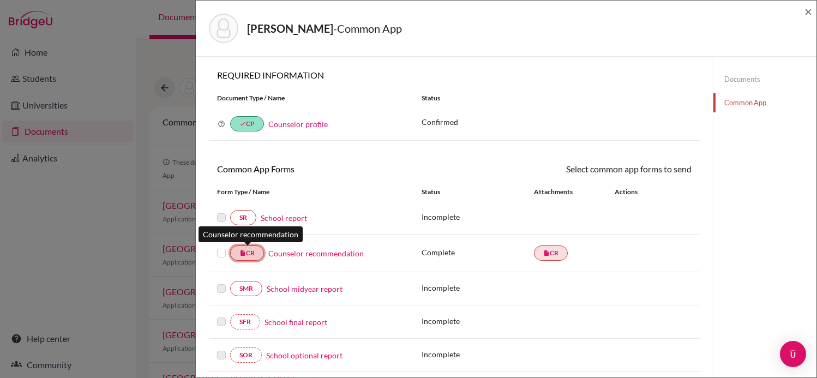
click at [238, 256] on link "insert_drive_file CR" at bounding box center [247, 252] width 34 height 15
click at [344, 252] on link "Counselor recommendation" at bounding box center [315, 253] width 95 height 11
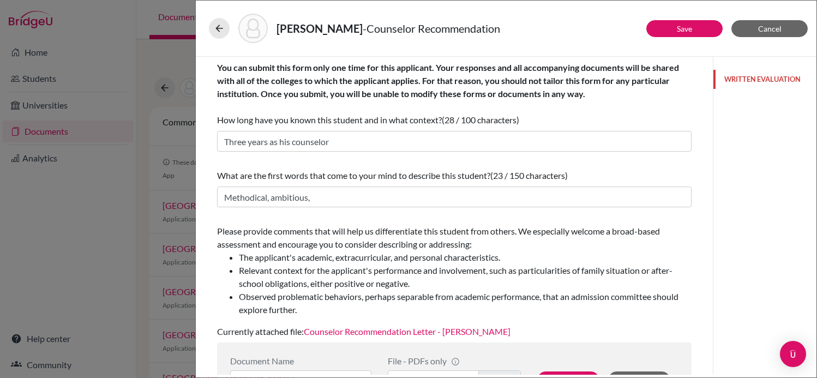
click at [788, 81] on button "WRITTEN EVALUATION" at bounding box center [764, 79] width 103 height 19
click at [522, 91] on b "You can submit this form only one time for this applicant. Your responses and a…" at bounding box center [448, 80] width 462 height 37
click at [180, 73] on div "Kriger, Michel - Counselor Recommendation Save Cancel You can submit this form …" at bounding box center [408, 189] width 817 height 378
click at [760, 30] on span "Cancel" at bounding box center [769, 28] width 23 height 9
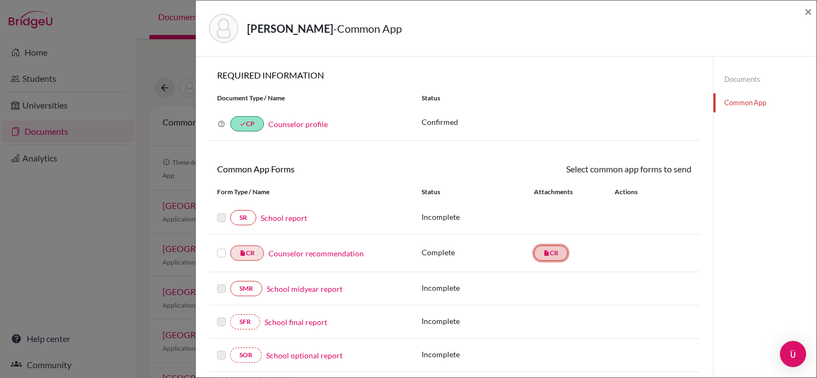
click at [551, 249] on link "insert_drive_file CR" at bounding box center [551, 252] width 34 height 15
click at [551, 250] on link "insert_drive_file CR" at bounding box center [551, 252] width 34 height 15
click at [643, 149] on div "× REQUIRED INFORMATION Document Type / Name Status Why am I being asked to do t…" at bounding box center [454, 237] width 491 height 335
click at [293, 114] on div "Why am I being asked to do this? Confirming your Common App counselor profile e…" at bounding box center [454, 123] width 491 height 33
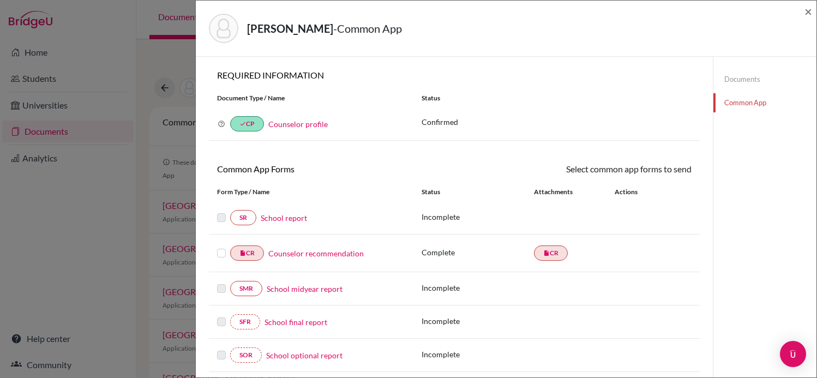
click at [293, 125] on link "Counselor profile" at bounding box center [297, 123] width 59 height 9
click at [251, 126] on link "done CP" at bounding box center [247, 123] width 34 height 15
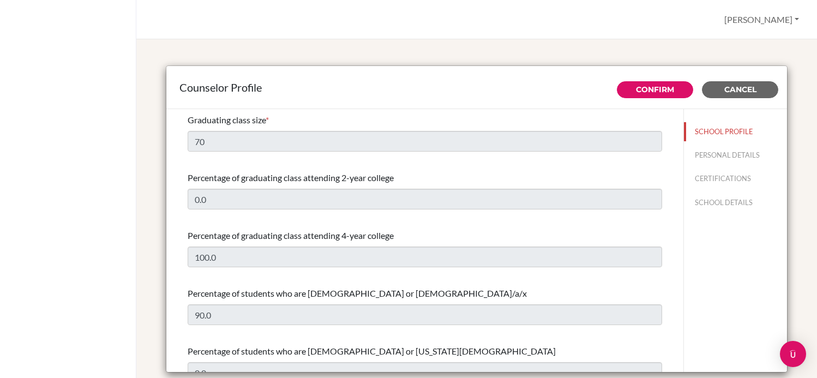
click at [730, 159] on button "PERSONAL DETAILS" at bounding box center [735, 155] width 103 height 19
type input "[PERSON_NAME]"
type input "Rush"
type input "Counselor"
type input "55.113-612-6055"
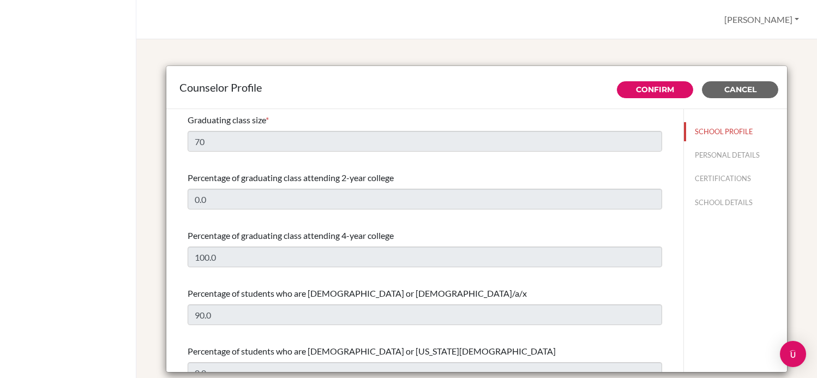
type input "[PERSON_NAME][EMAIL_ADDRESS][DOMAIN_NAME]"
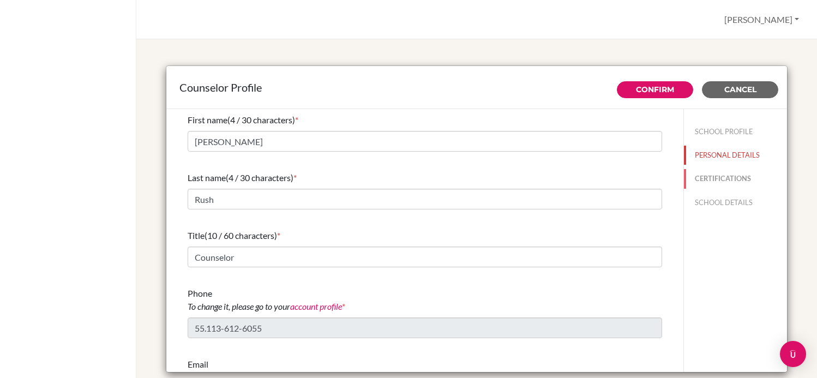
click at [727, 182] on button "CERTIFICATIONS" at bounding box center [735, 178] width 103 height 19
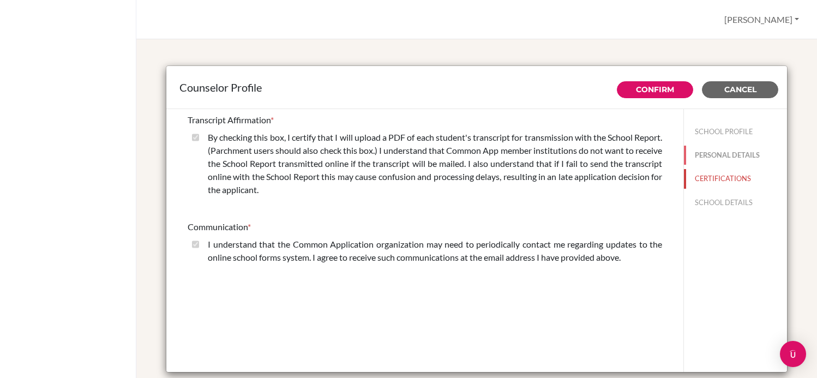
click at [712, 156] on button "PERSONAL DETAILS" at bounding box center [735, 155] width 103 height 19
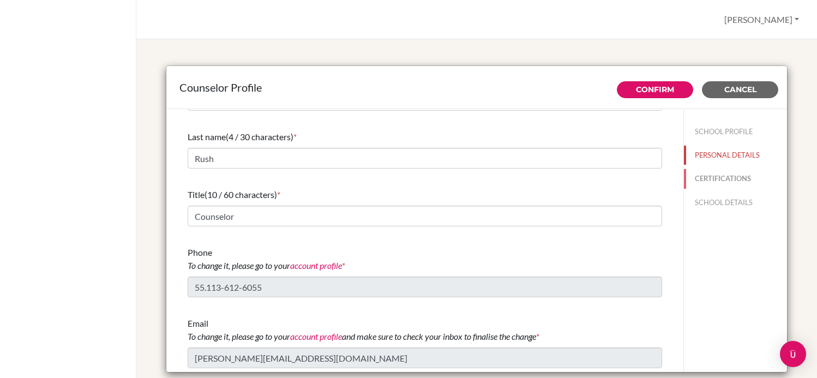
click at [715, 176] on button "CERTIFICATIONS" at bounding box center [735, 178] width 103 height 19
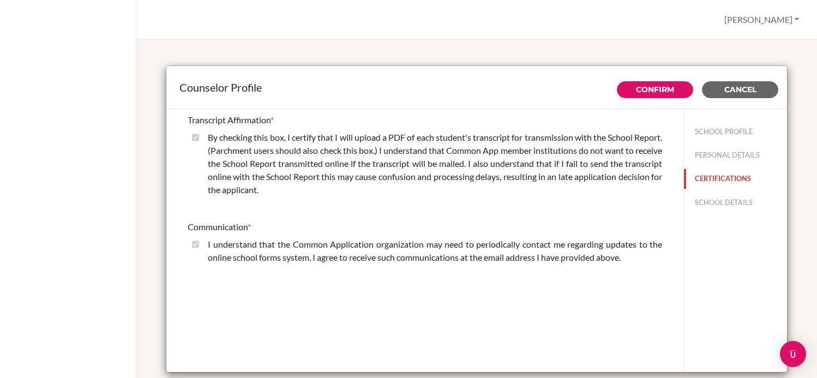
scroll to position [29, 0]
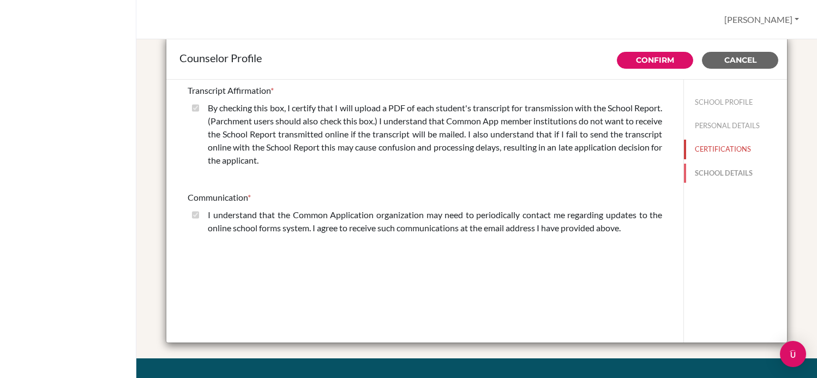
click at [726, 174] on button "SCHOOL DETAILS" at bounding box center [735, 173] width 103 height 19
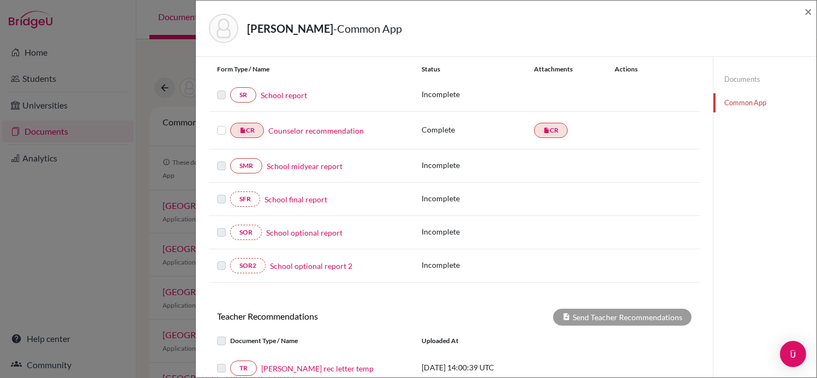
scroll to position [227, 0]
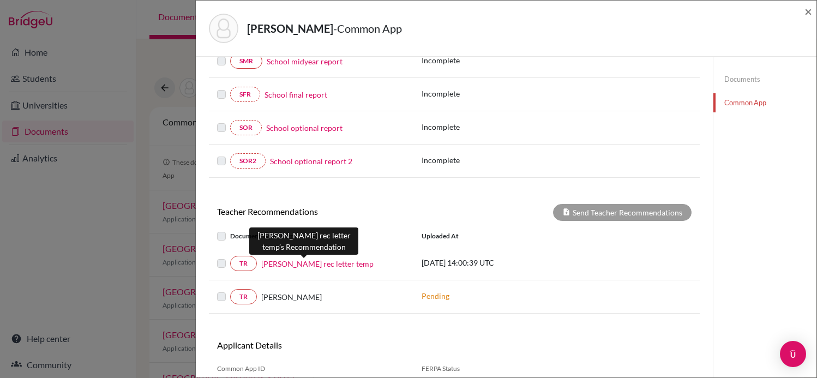
click at [297, 264] on link "[PERSON_NAME] rec letter temp" at bounding box center [317, 263] width 112 height 11
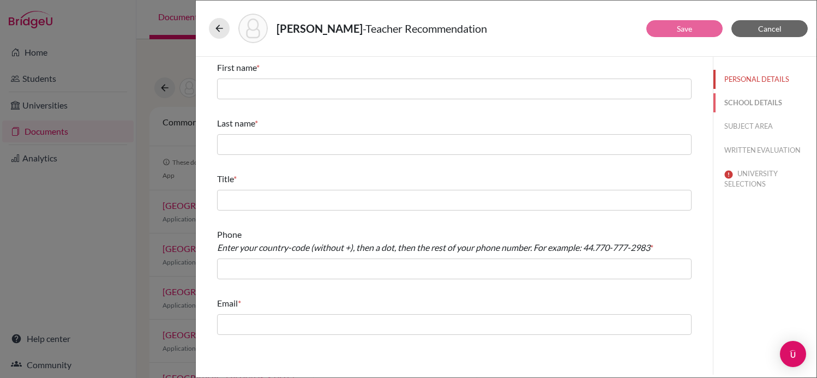
click at [759, 101] on button "SCHOOL DETAILS" at bounding box center [764, 102] width 103 height 19
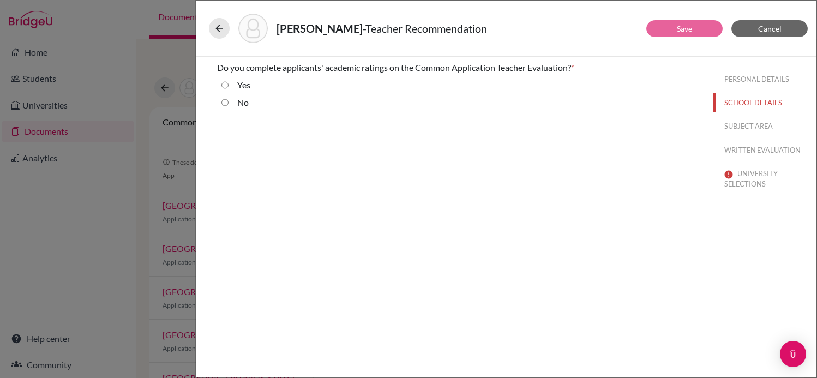
click at [224, 82] on input "Yes" at bounding box center [224, 85] width 7 height 13
radio input "true"
click at [761, 126] on button "SUBJECT AREA" at bounding box center [764, 126] width 103 height 19
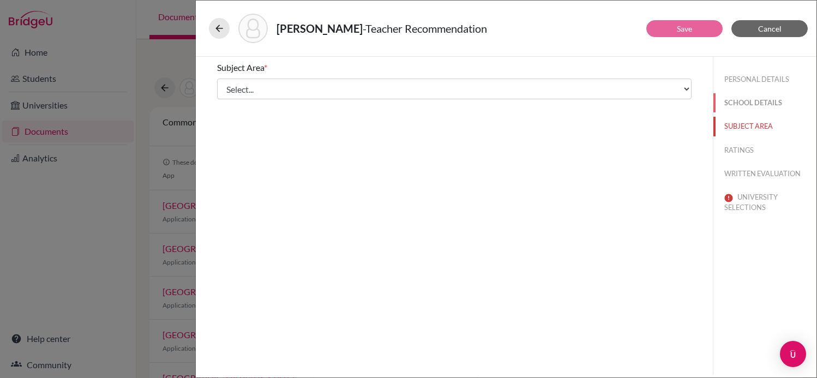
click at [746, 95] on button "SCHOOL DETAILS" at bounding box center [764, 102] width 103 height 19
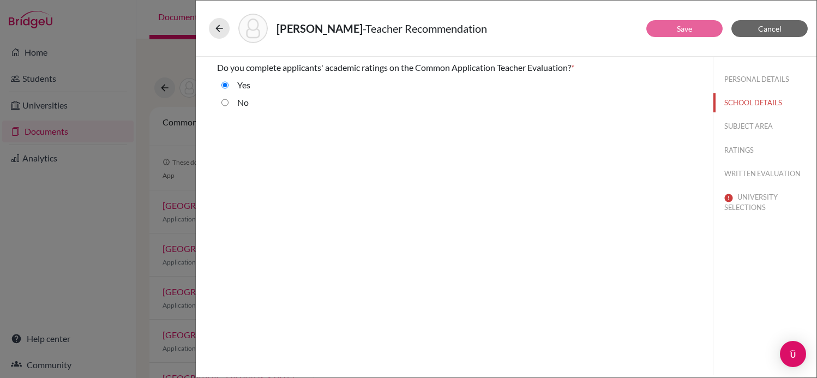
click at [232, 96] on div "No" at bounding box center [239, 87] width 22 height 17
click at [225, 104] on input "No" at bounding box center [224, 102] width 7 height 13
radio input "true"
click at [225, 85] on input "Yes" at bounding box center [224, 85] width 7 height 13
radio input "true"
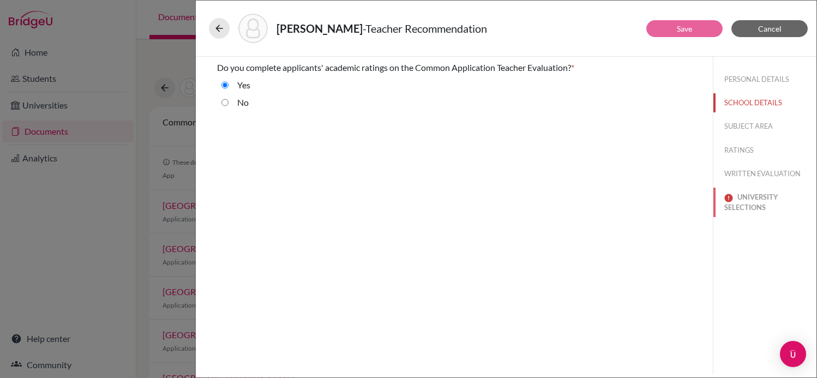
click at [753, 212] on button "UNIVERSITY SELECTIONS" at bounding box center [764, 202] width 103 height 29
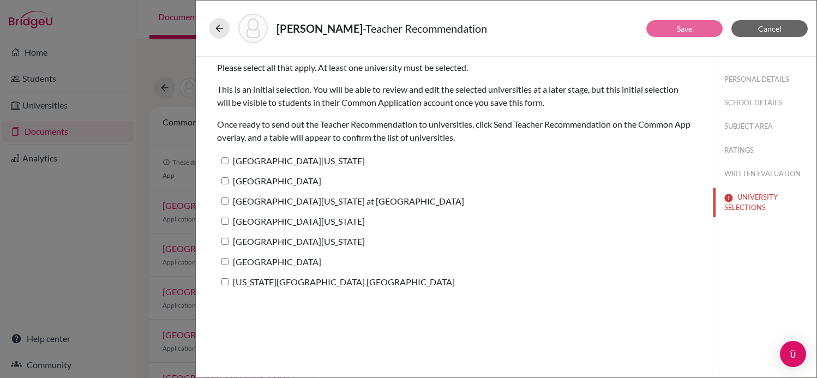
click at [762, 183] on div "PERSONAL DETAILS SCHOOL DETAILS SUBJECT AREA RATINGS WRITTEN EVALUATION UNIVERS…" at bounding box center [764, 141] width 103 height 169
click at [760, 170] on button "WRITTEN EVALUATION" at bounding box center [764, 173] width 103 height 19
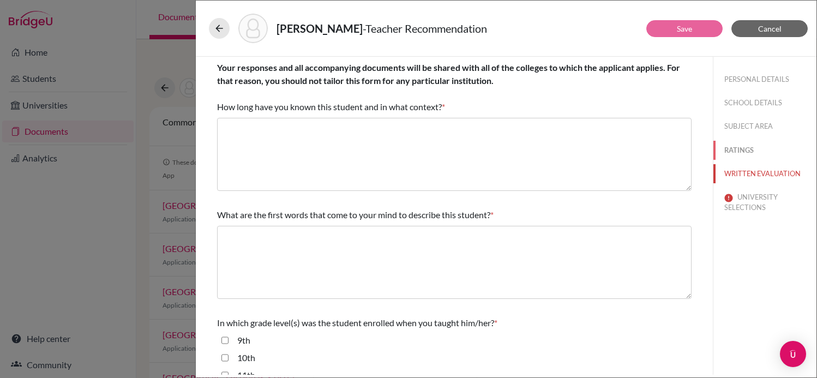
click at [747, 147] on button "RATINGS" at bounding box center [764, 150] width 103 height 19
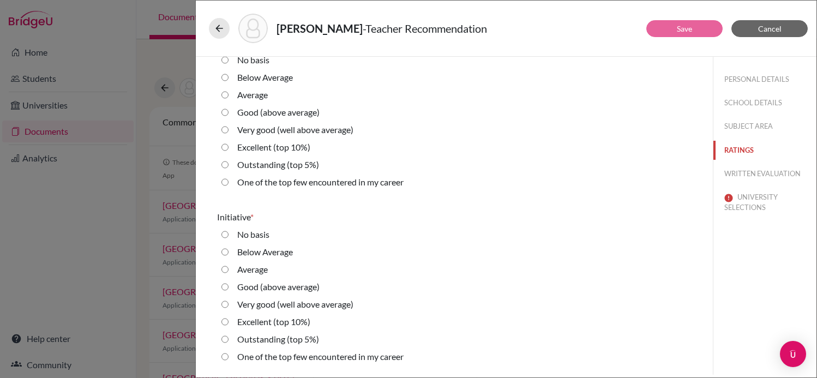
scroll to position [2465, 0]
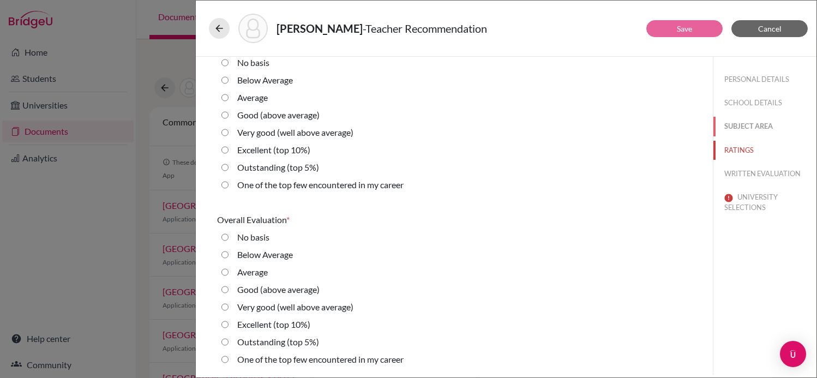
click at [746, 126] on button "SUBJECT AREA" at bounding box center [764, 126] width 103 height 19
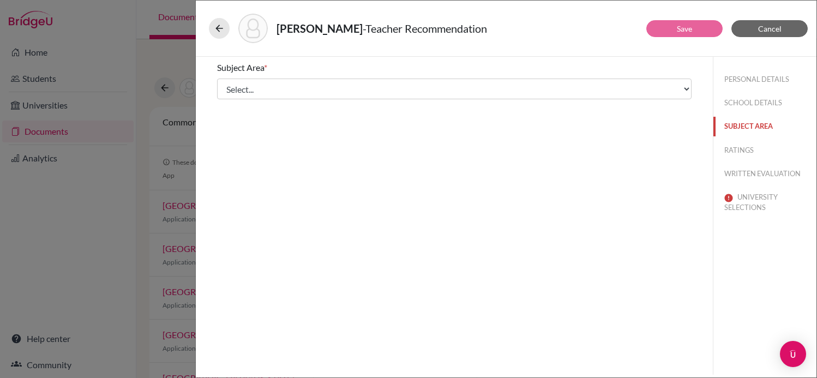
scroll to position [0, 0]
click at [739, 103] on button "SCHOOL DETAILS" at bounding box center [764, 102] width 103 height 19
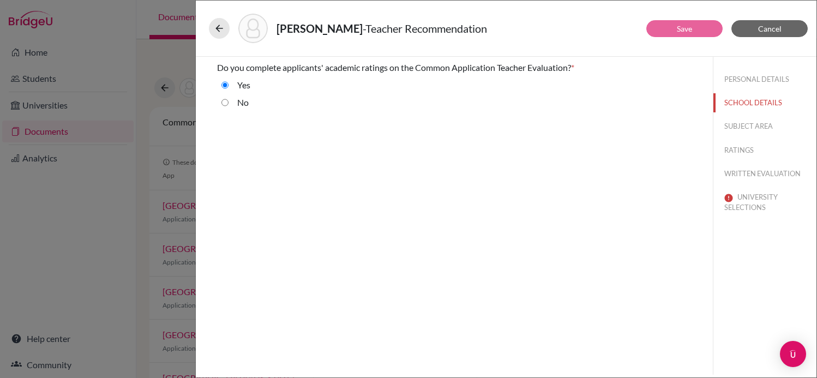
click at [233, 96] on div "No" at bounding box center [239, 87] width 22 height 17
click at [222, 104] on input "No" at bounding box center [224, 102] width 7 height 13
radio input "true"
click at [227, 87] on input "Yes" at bounding box center [224, 85] width 7 height 13
radio input "true"
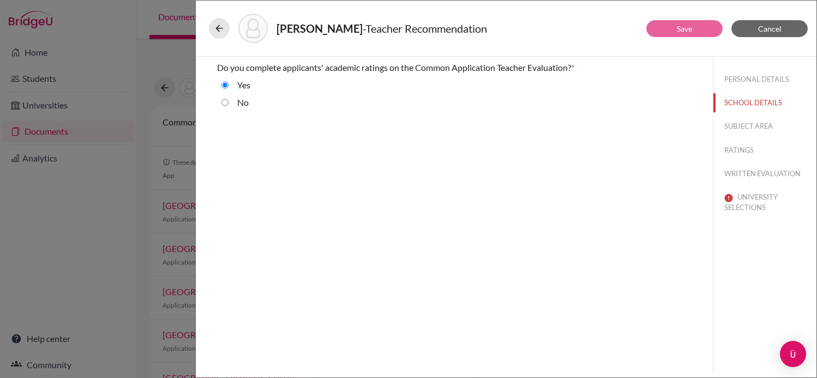
click at [227, 107] on input "No" at bounding box center [224, 102] width 7 height 13
radio input "true"
click at [231, 85] on div "Yes" at bounding box center [239, 87] width 22 height 17
click at [231, 80] on div "Yes" at bounding box center [239, 87] width 22 height 17
click at [217, 88] on div "Yes" at bounding box center [454, 87] width 474 height 17
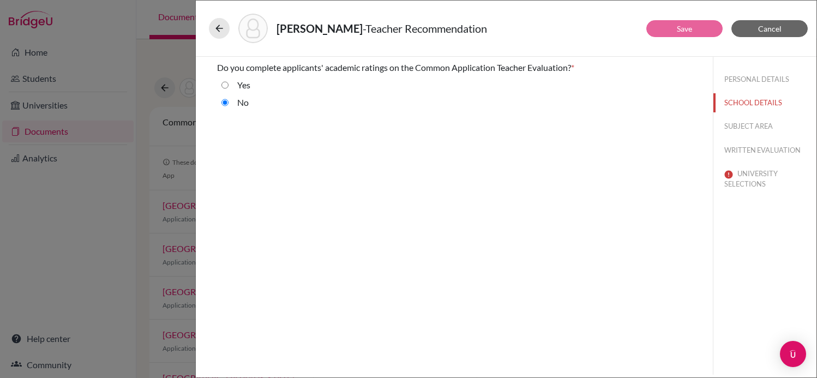
click at [218, 88] on div "Yes" at bounding box center [454, 87] width 474 height 17
click at [222, 87] on input "Yes" at bounding box center [224, 85] width 7 height 13
radio input "true"
click at [759, 79] on button "PERSONAL DETAILS" at bounding box center [764, 79] width 103 height 19
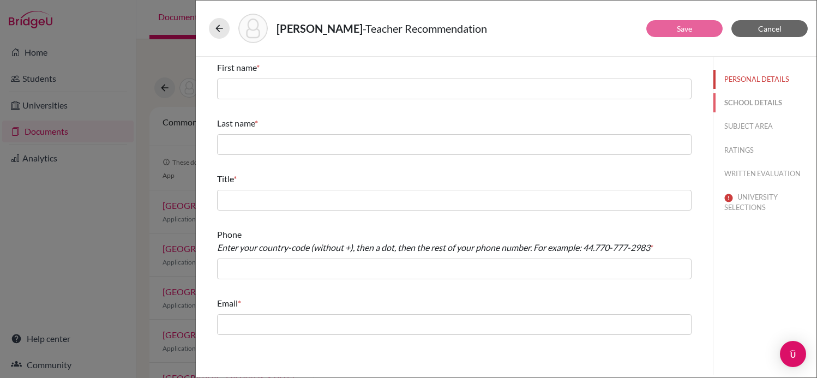
click at [765, 104] on button "SCHOOL DETAILS" at bounding box center [764, 102] width 103 height 19
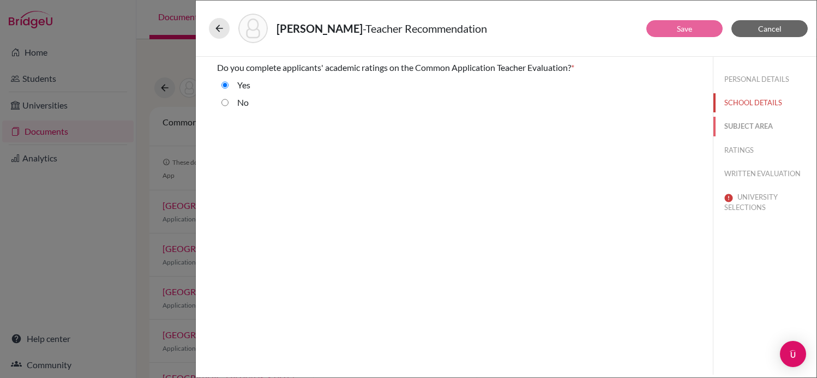
click at [767, 128] on button "SUBJECT AREA" at bounding box center [764, 126] width 103 height 19
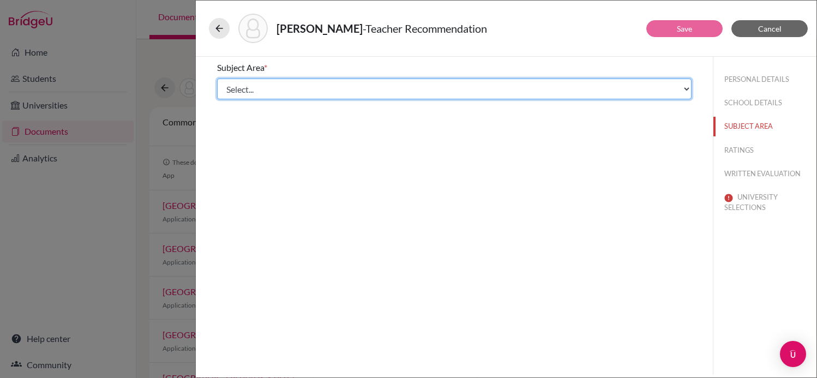
click at [539, 83] on select "Select... Math English Science World Language Social Studies Other Computer Sci…" at bounding box center [454, 89] width 474 height 21
select select "0"
click at [217, 79] on select "Select... Math English Science World Language Social Studies Other Computer Sci…" at bounding box center [454, 89] width 474 height 21
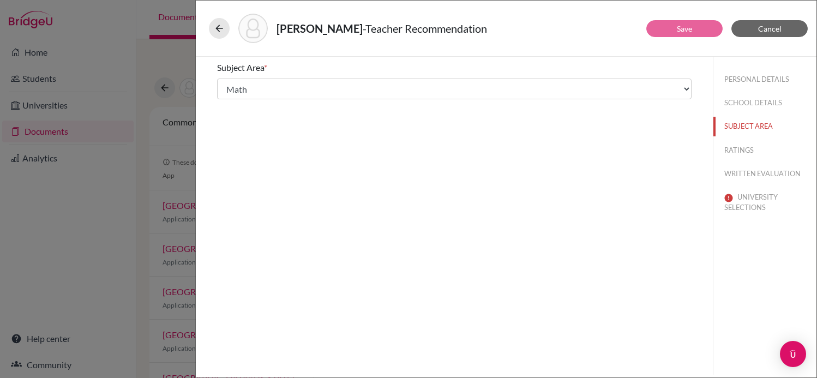
click at [594, 129] on div "Subject Area * Select... Math English Science World Language Social Studies Oth…" at bounding box center [454, 216] width 517 height 318
click at [748, 153] on button "RATINGS" at bounding box center [764, 150] width 103 height 19
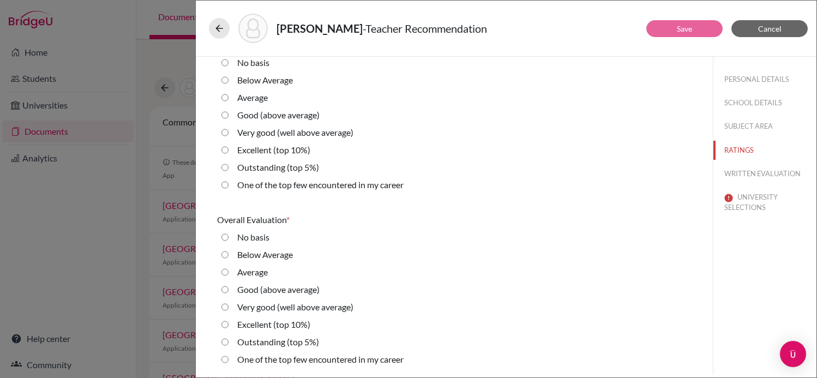
scroll to position [2464, 0]
click at [323, 310] on label "Very good (well above average)" at bounding box center [295, 307] width 116 height 13
click at [228, 310] on average\) "Very good (well above average)" at bounding box center [224, 307] width 7 height 13
radio average\) "true"
click at [329, 305] on label "Very good (well above average)" at bounding box center [295, 307] width 116 height 13
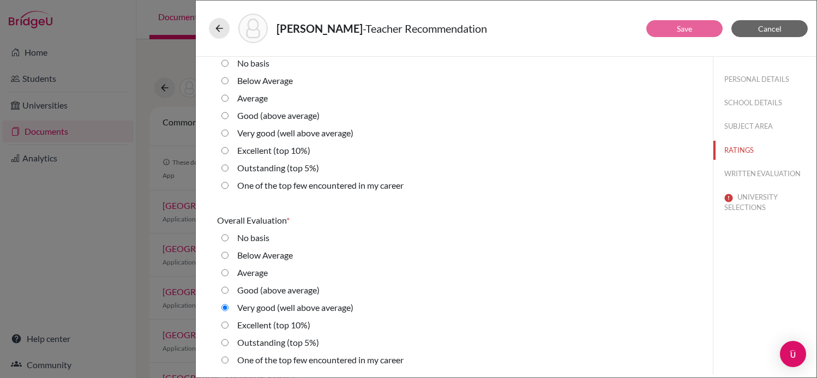
click at [228, 305] on average\) "Very good (well above average)" at bounding box center [224, 307] width 7 height 13
click at [751, 129] on button "SUBJECT AREA" at bounding box center [764, 126] width 103 height 19
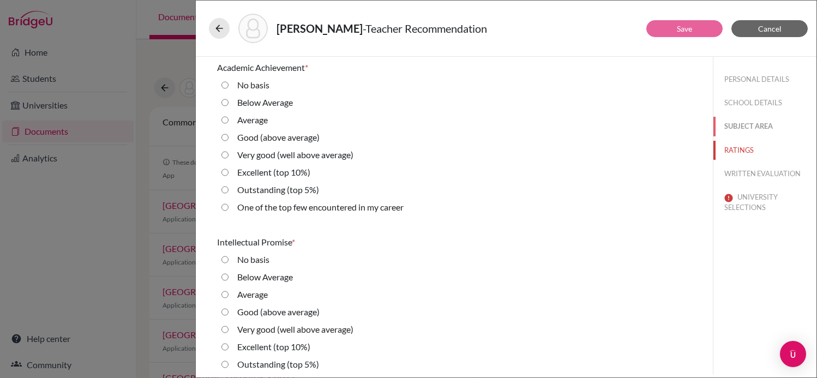
select select "0"
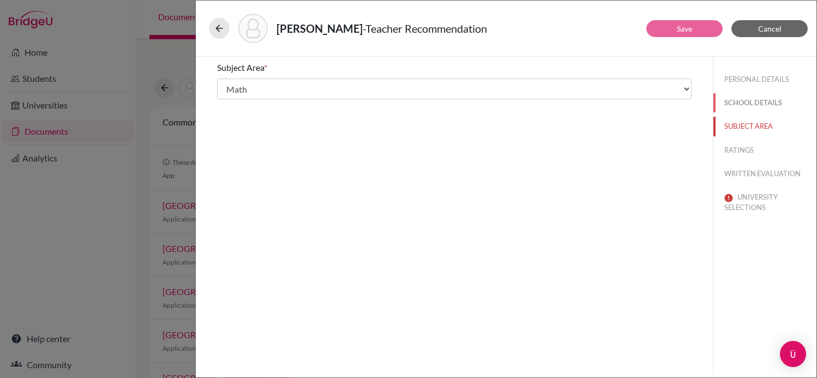
click at [754, 112] on button "SCHOOL DETAILS" at bounding box center [764, 102] width 103 height 19
